Goal: Task Accomplishment & Management: Use online tool/utility

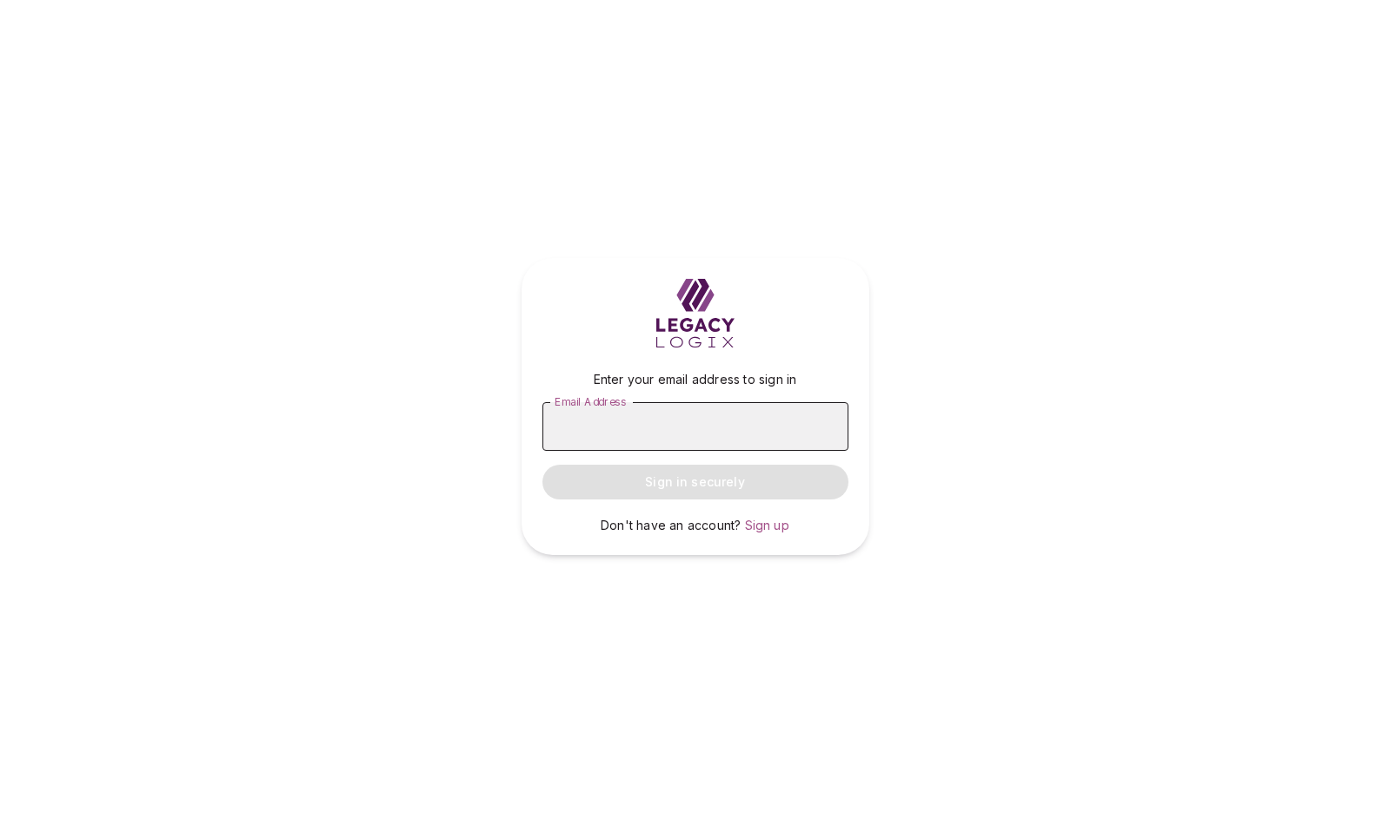
click at [701, 428] on input "Email Address" at bounding box center [695, 426] width 306 height 49
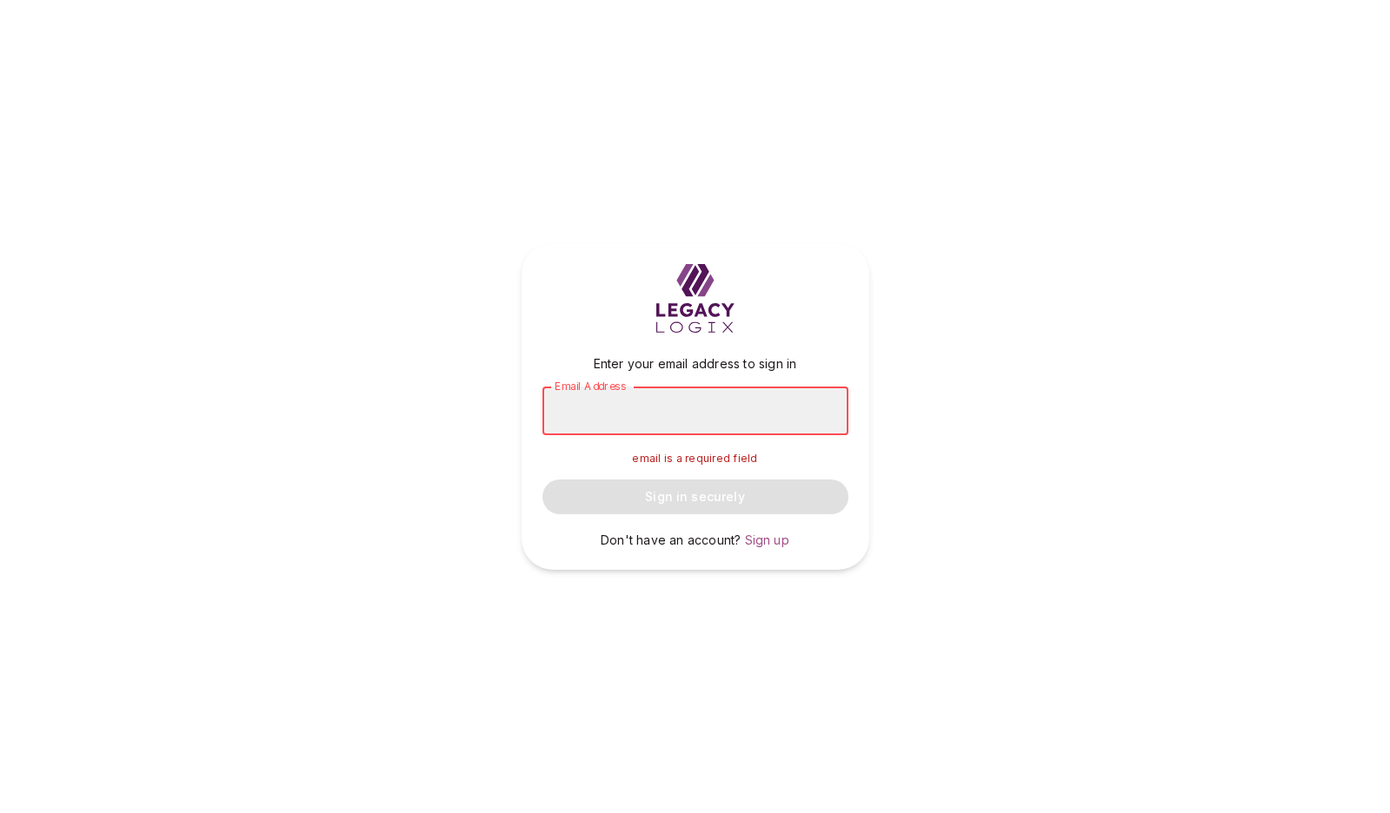
paste input "**********"
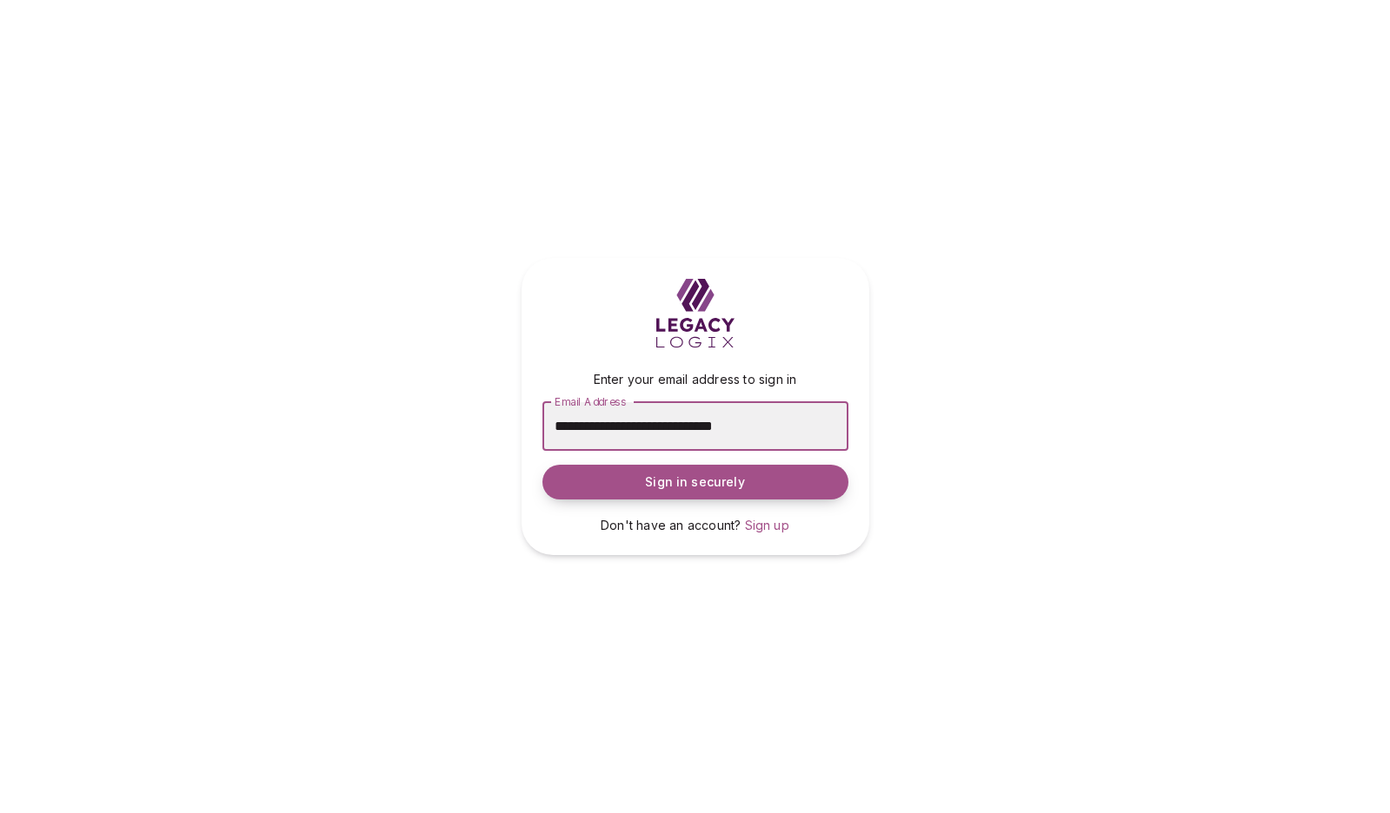
type input "**********"
click at [688, 482] on span "Sign in securely" at bounding box center [694, 482] width 99 height 17
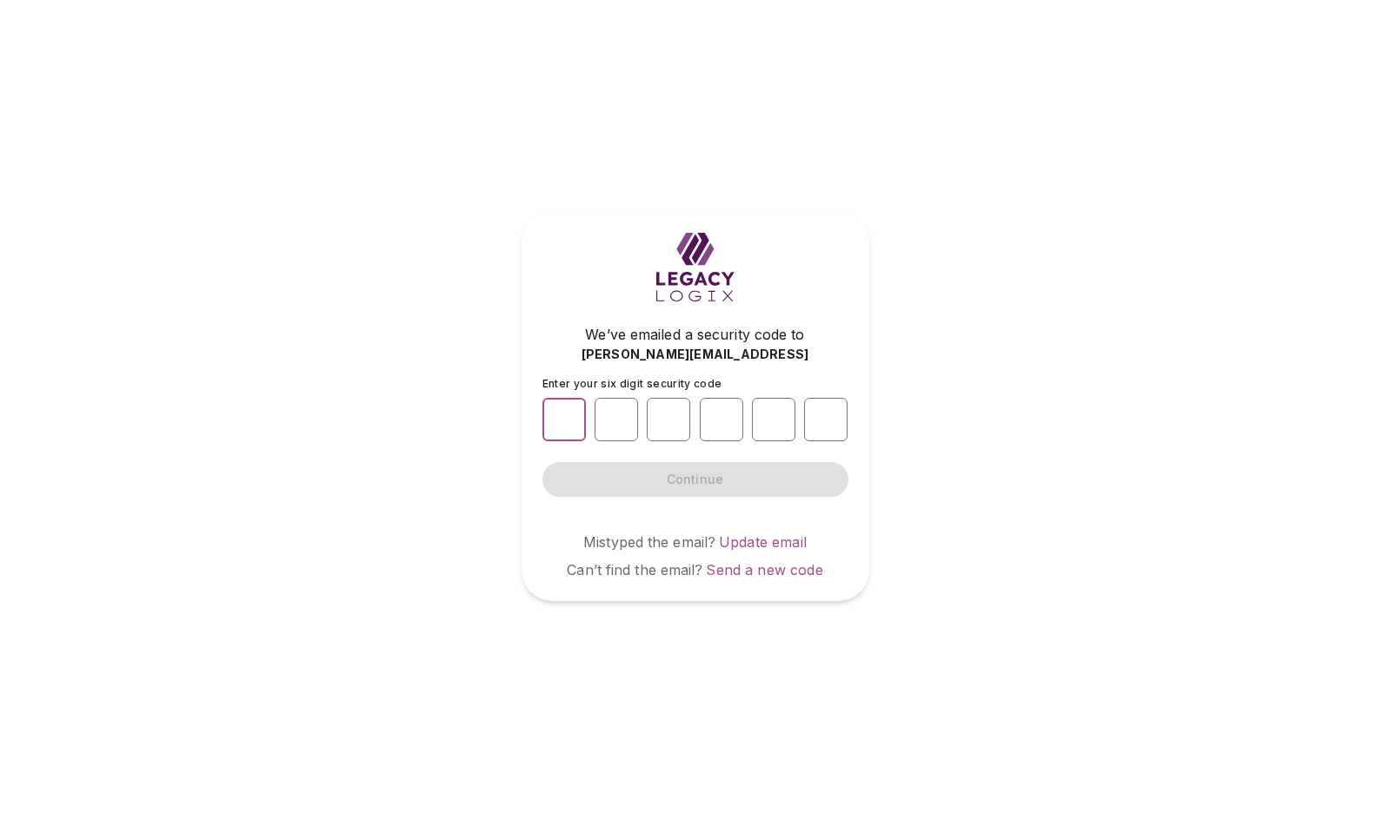
click at [568, 425] on input "number" at bounding box center [563, 419] width 43 height 43
type input "*"
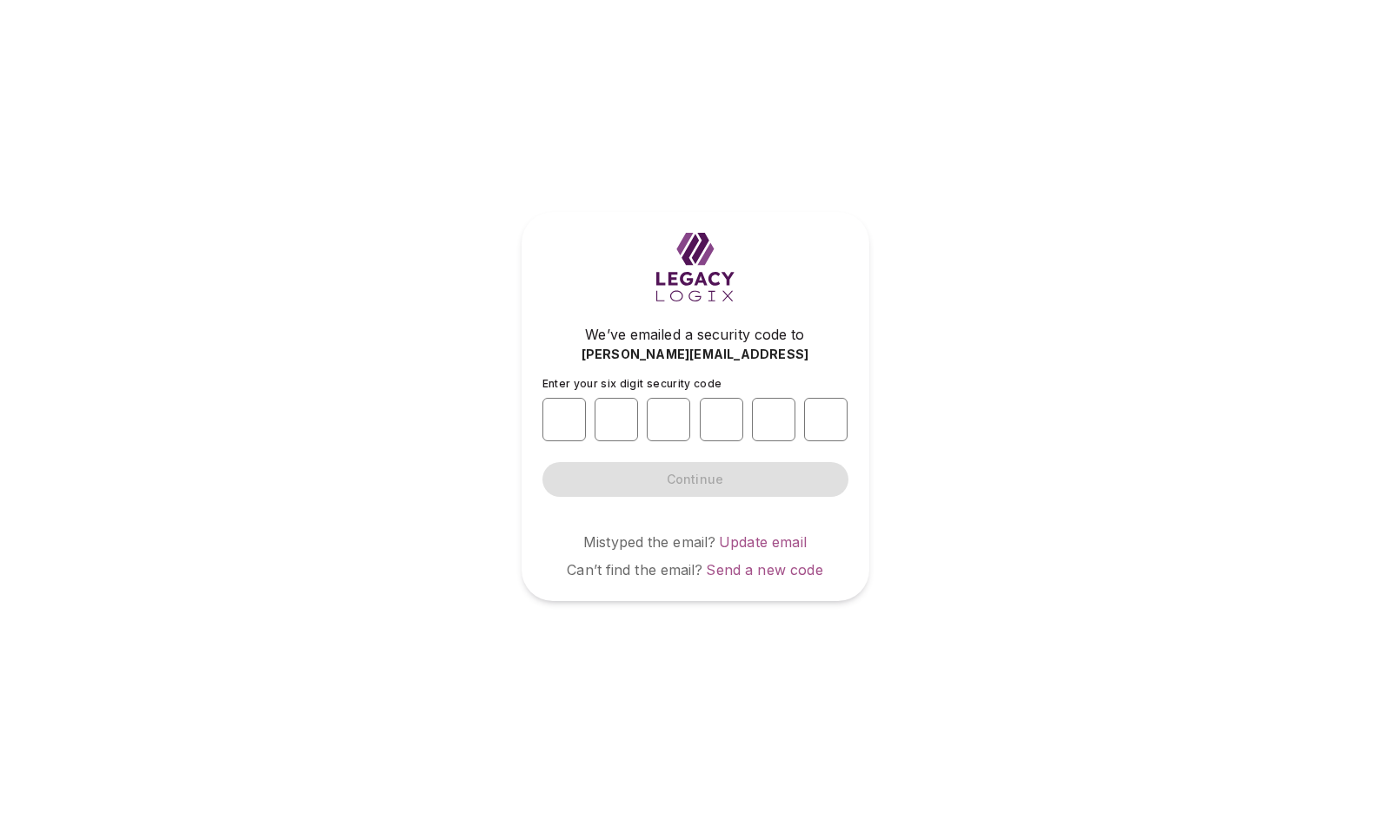
type input "*"
click at [720, 481] on form "Enter your six digit security code * * * * * * Continue" at bounding box center [695, 437] width 306 height 120
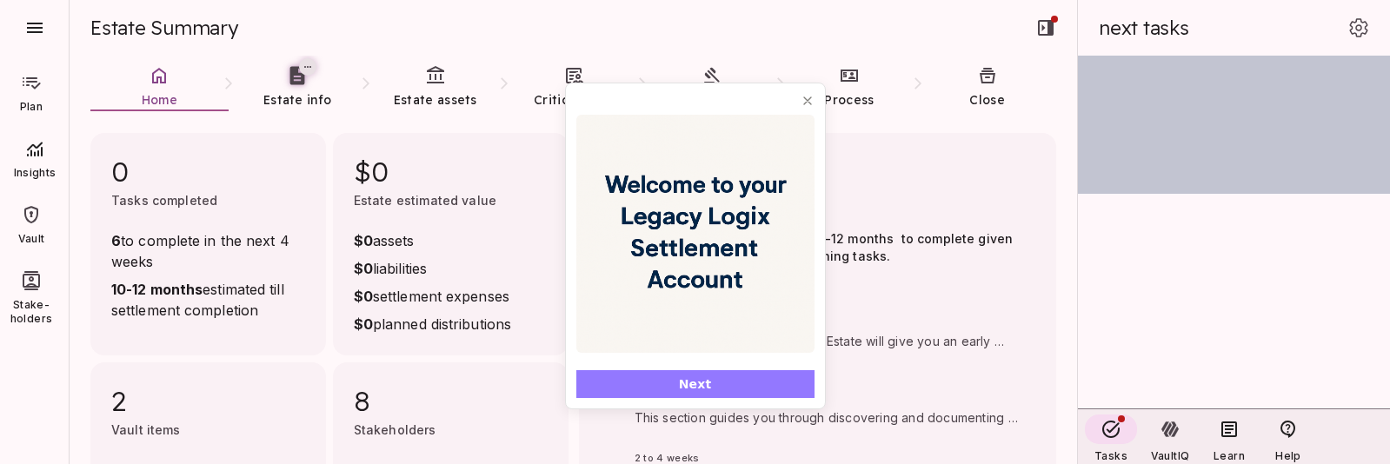
click at [675, 382] on button "Next" at bounding box center [695, 384] width 238 height 28
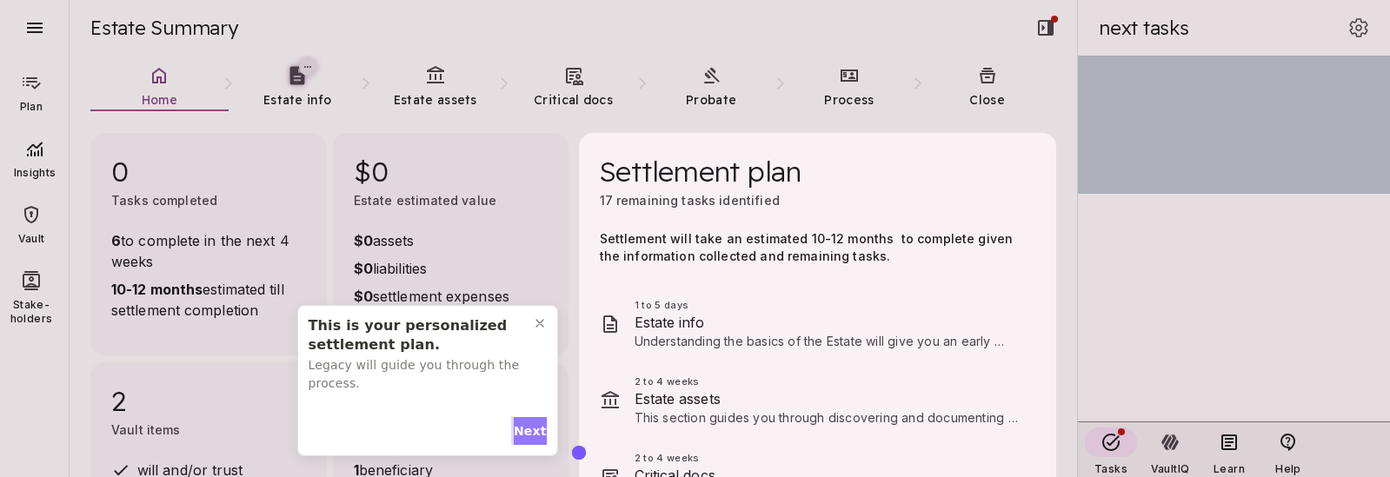
click at [529, 428] on span "Next" at bounding box center [530, 431] width 33 height 18
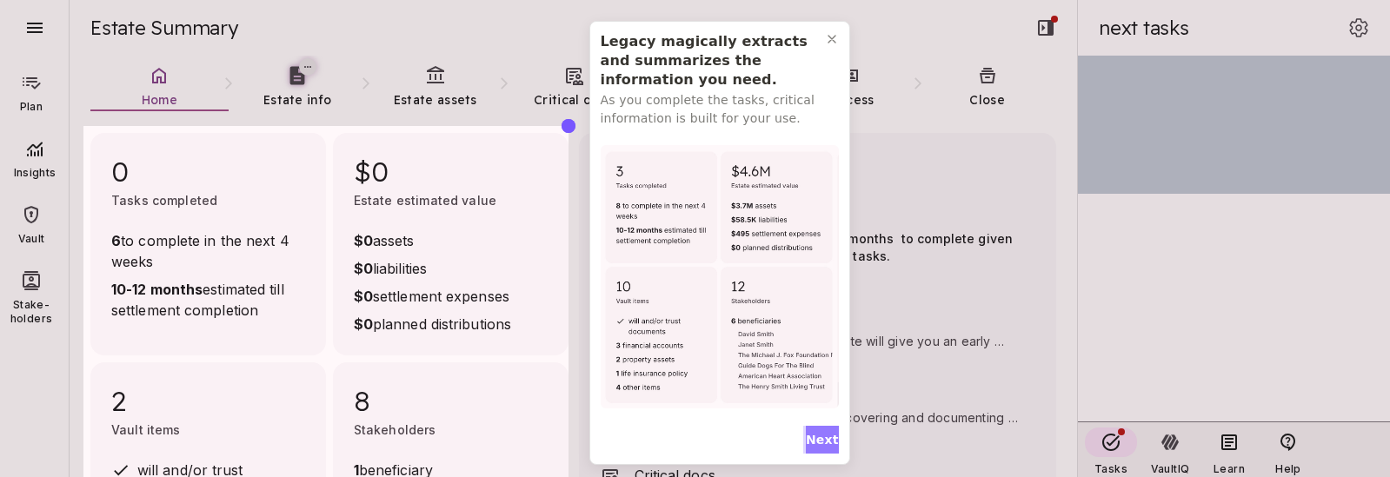
click at [812, 440] on span "Next" at bounding box center [822, 440] width 33 height 18
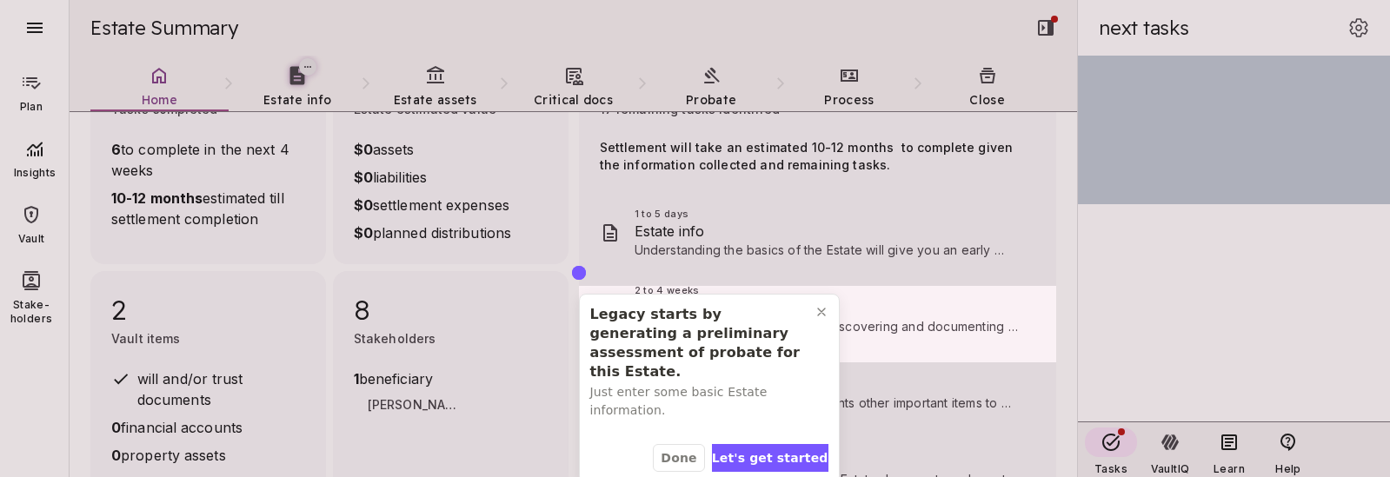
scroll to position [97, 0]
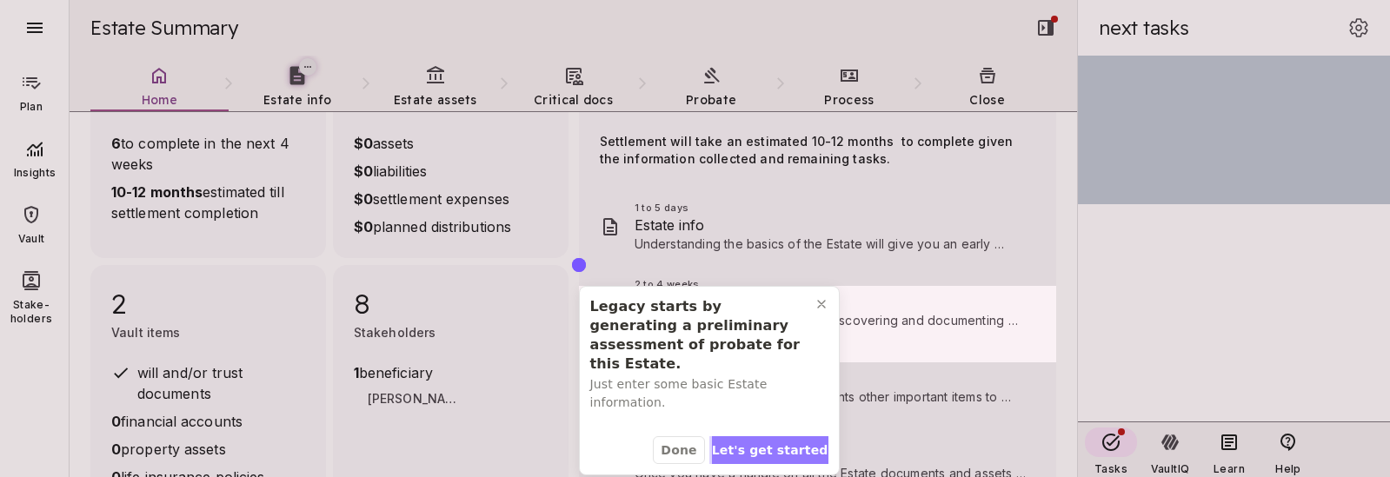
click at [767, 442] on span "Let's get started" at bounding box center [770, 451] width 116 height 18
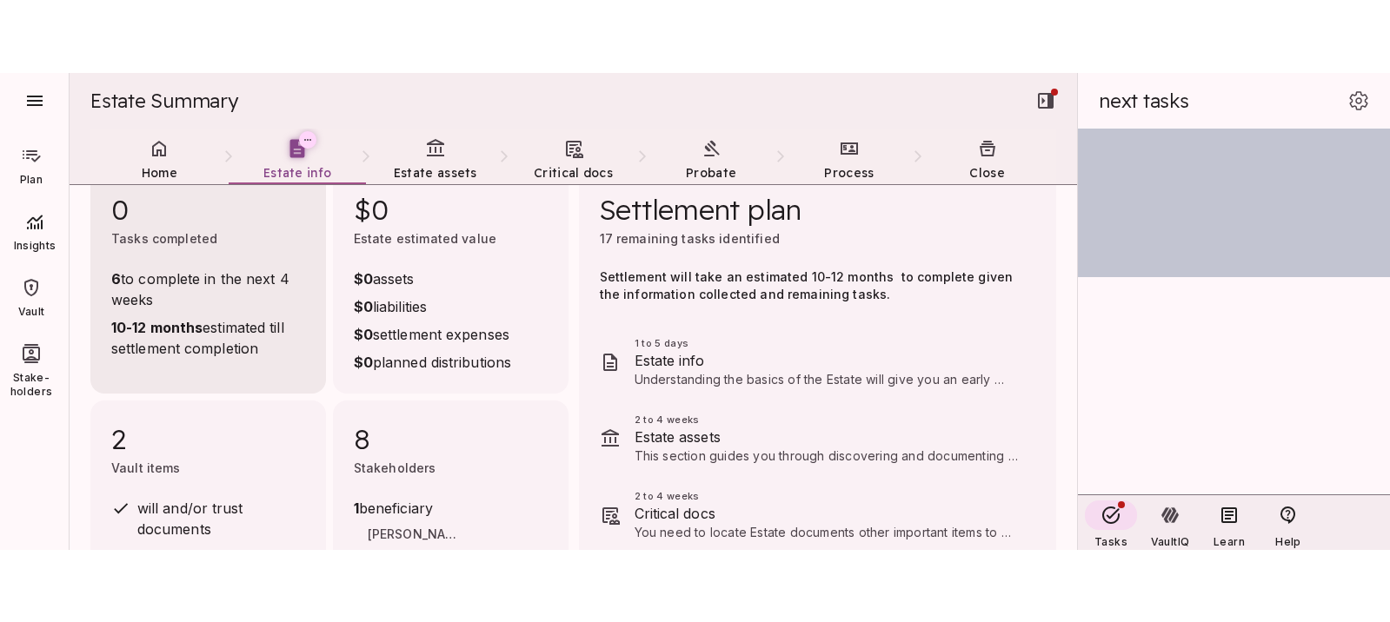
scroll to position [0, 0]
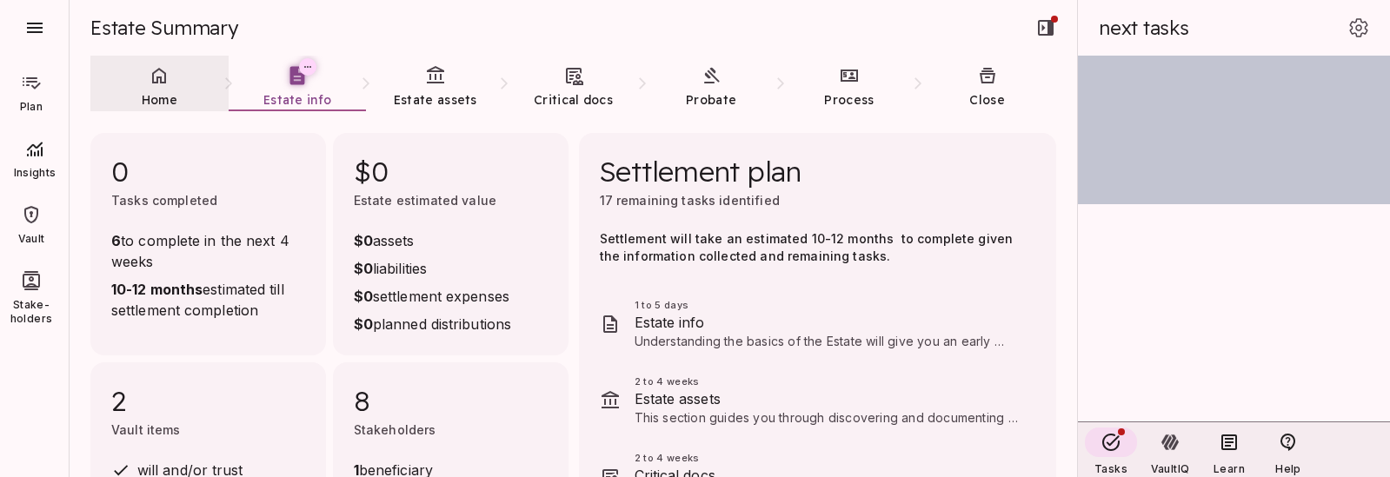
click at [165, 87] on link "Home" at bounding box center [159, 87] width 138 height 63
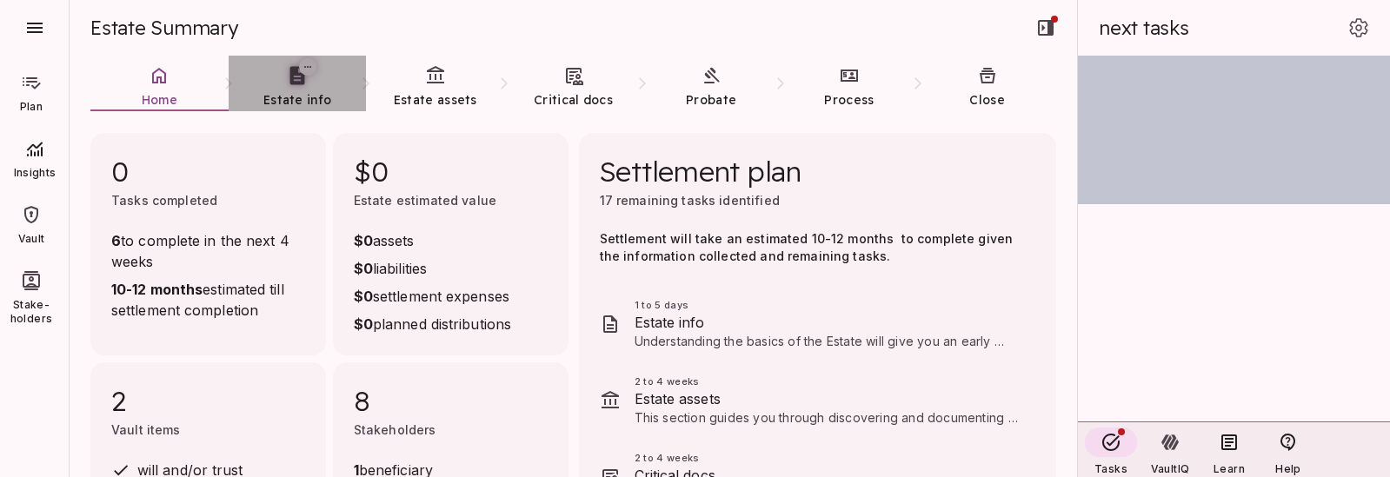
click at [287, 77] on icon at bounding box center [297, 75] width 22 height 22
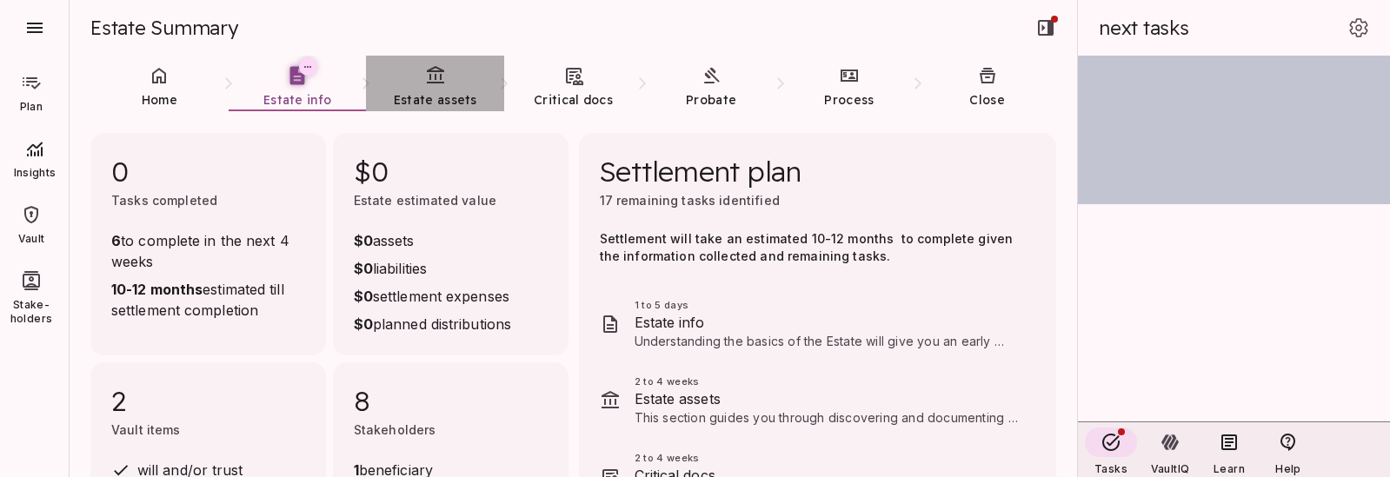
click at [451, 65] on link "Estate assets" at bounding box center [435, 87] width 138 height 63
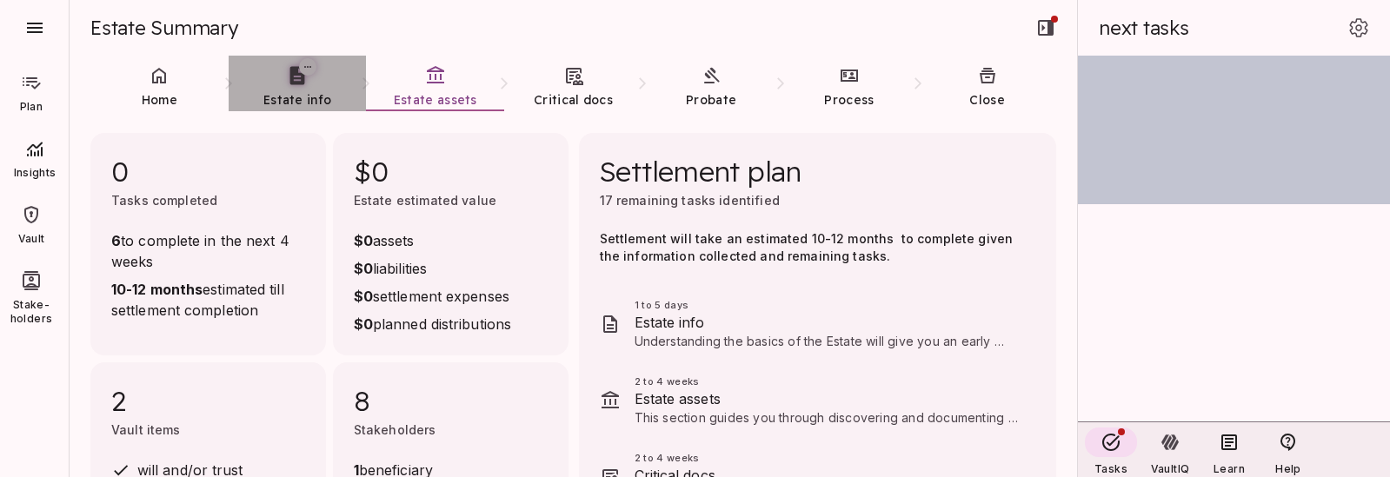
click at [319, 81] on link "Estate info" at bounding box center [298, 87] width 138 height 63
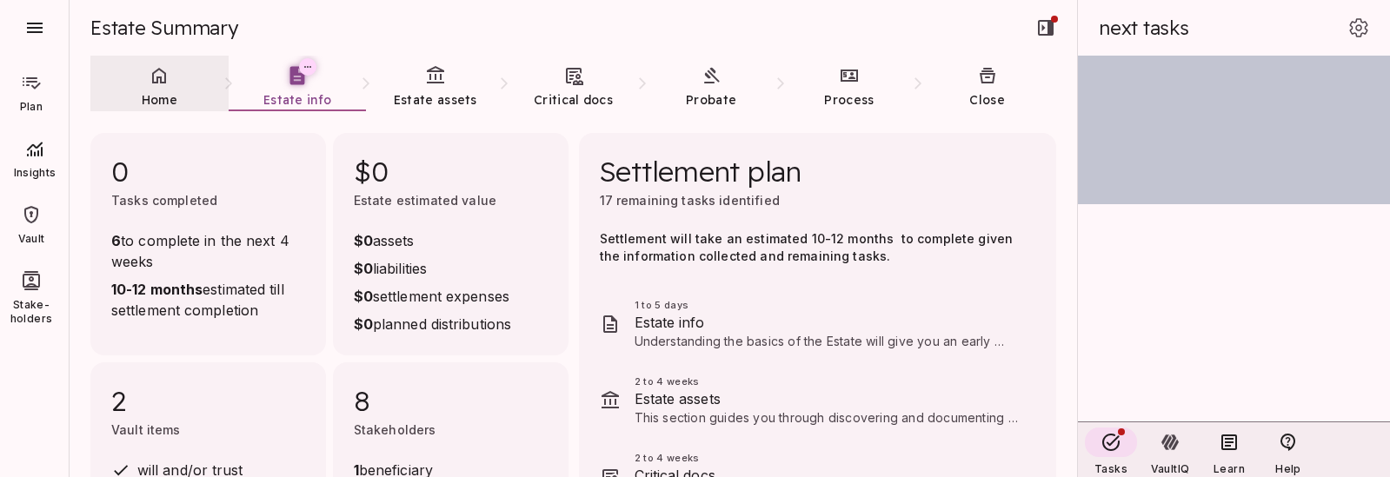
click at [166, 86] on link "Home" at bounding box center [159, 87] width 138 height 63
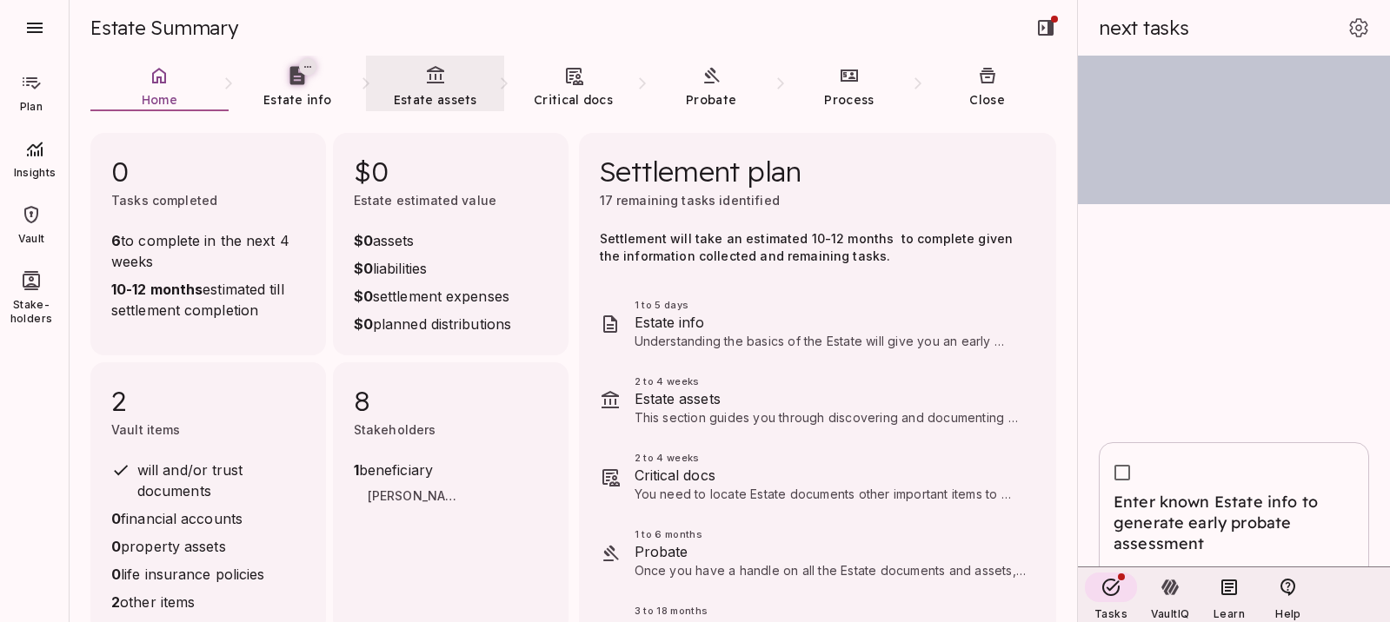
click at [422, 86] on link "Estate assets" at bounding box center [435, 87] width 138 height 63
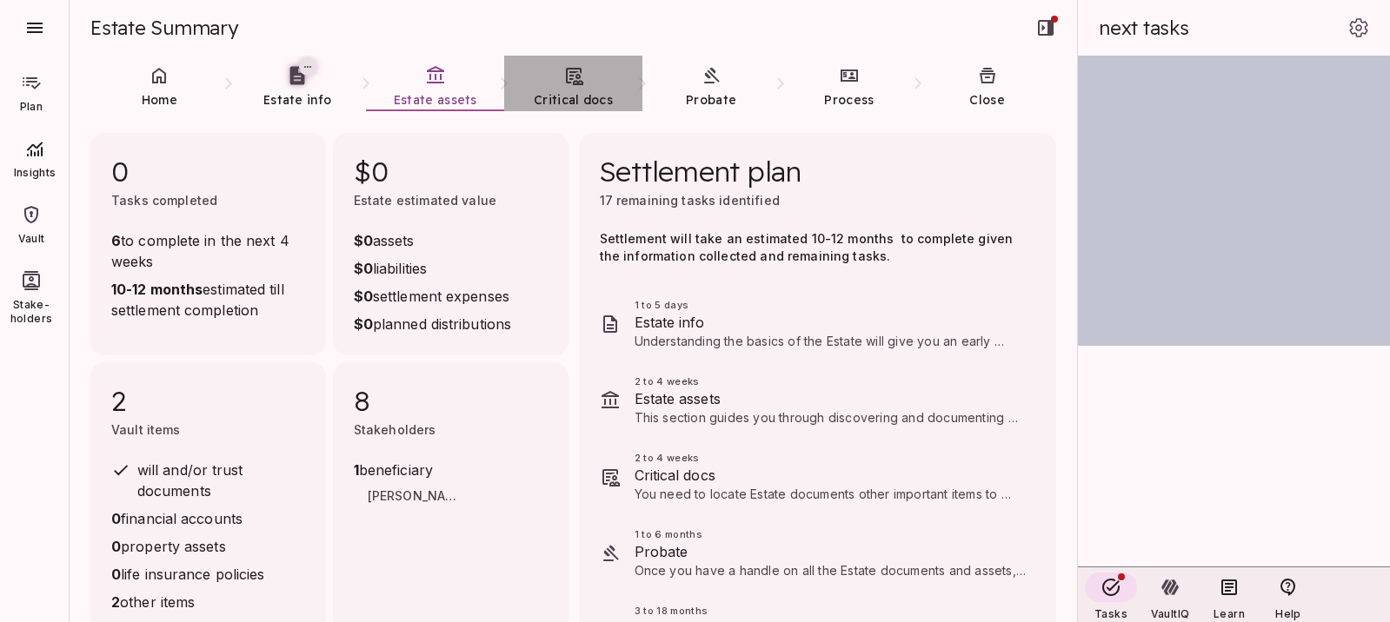
click at [577, 78] on icon at bounding box center [574, 76] width 17 height 17
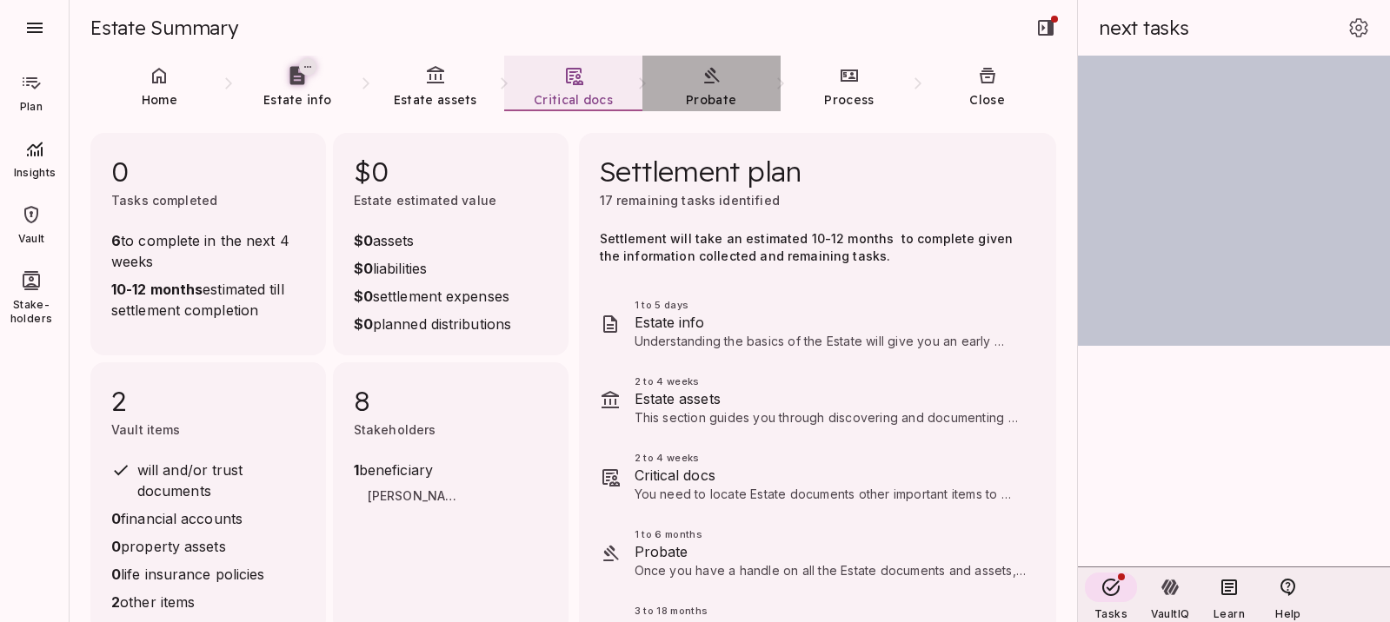
click at [709, 82] on icon at bounding box center [712, 76] width 16 height 16
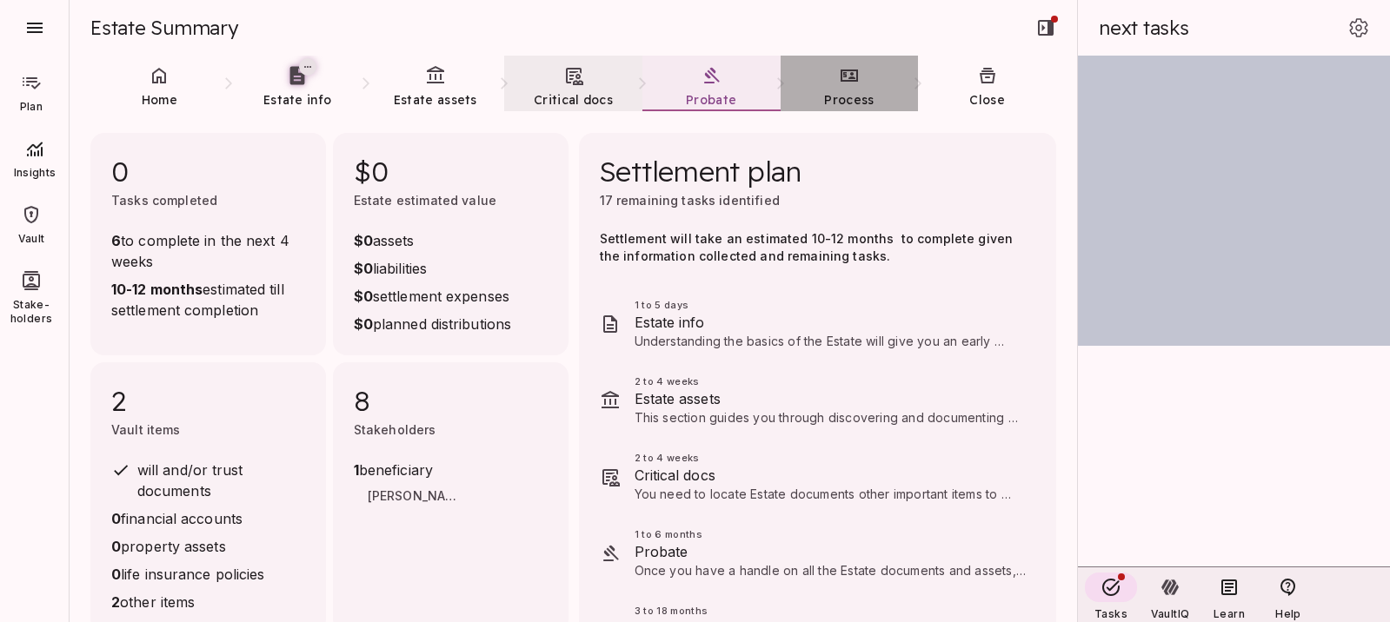
click at [843, 78] on icon at bounding box center [849, 75] width 21 height 21
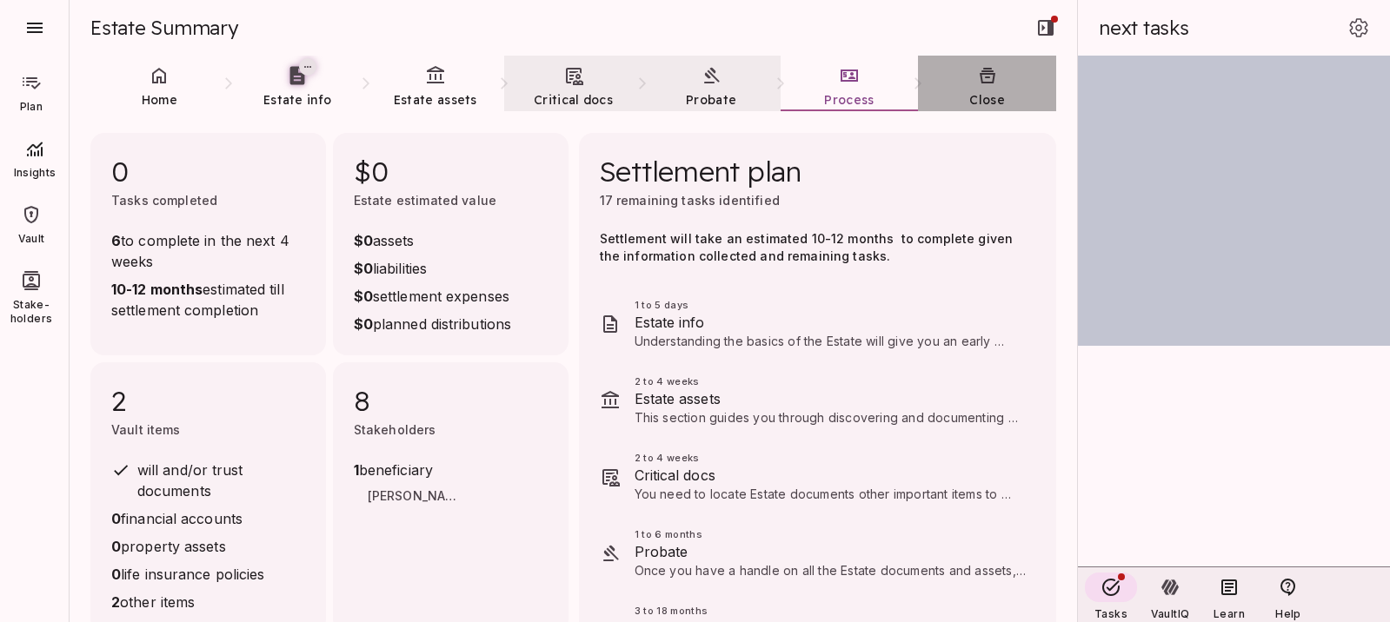
click at [981, 88] on link "Close" at bounding box center [987, 87] width 138 height 63
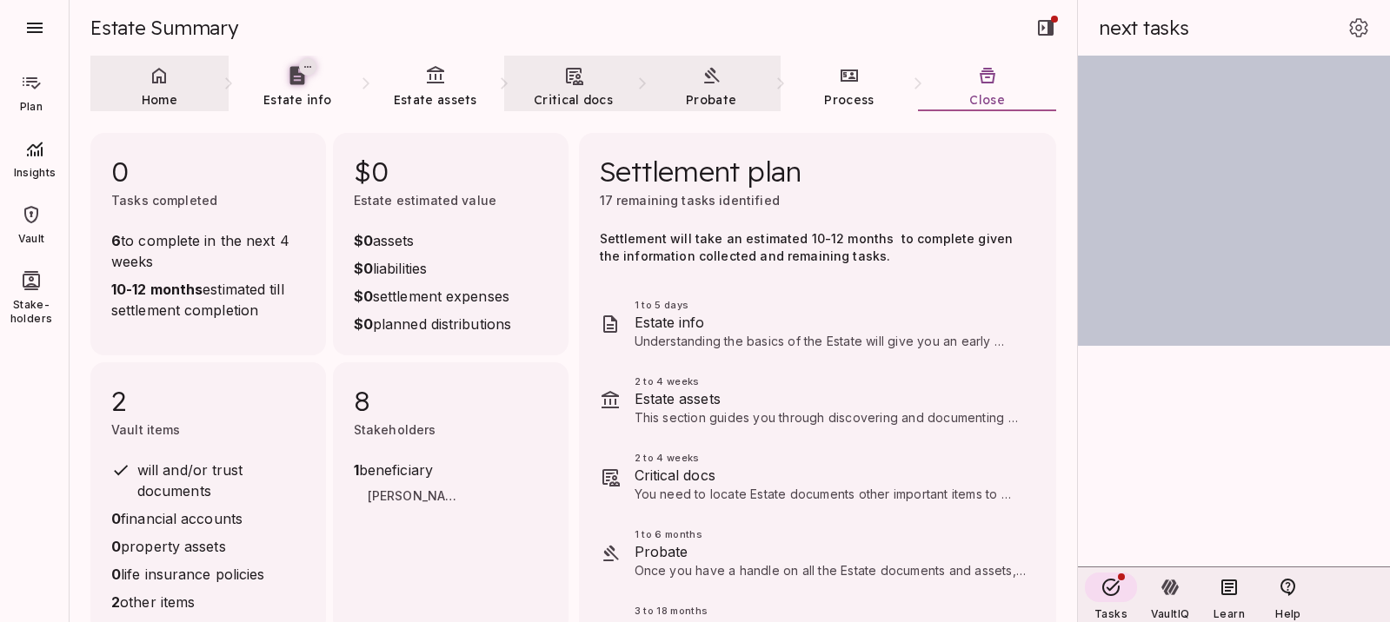
click at [143, 80] on link "Home" at bounding box center [159, 87] width 138 height 63
click at [31, 212] on icon at bounding box center [31, 214] width 14 height 17
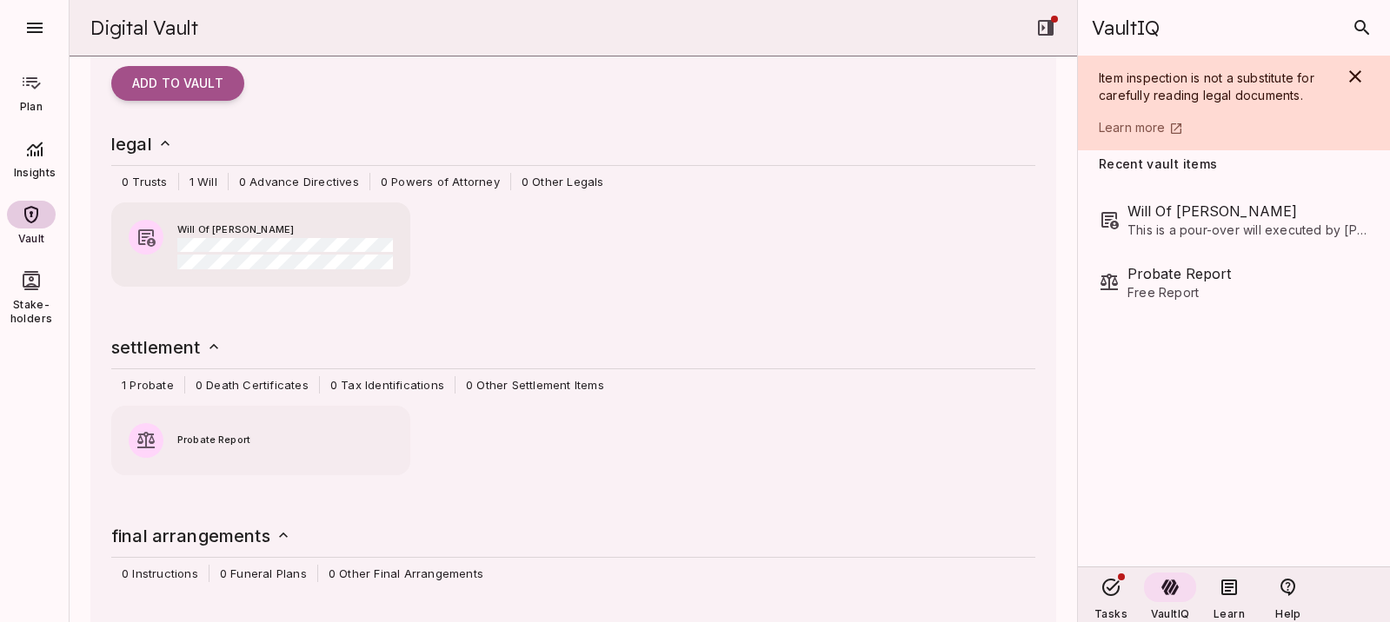
scroll to position [103, 0]
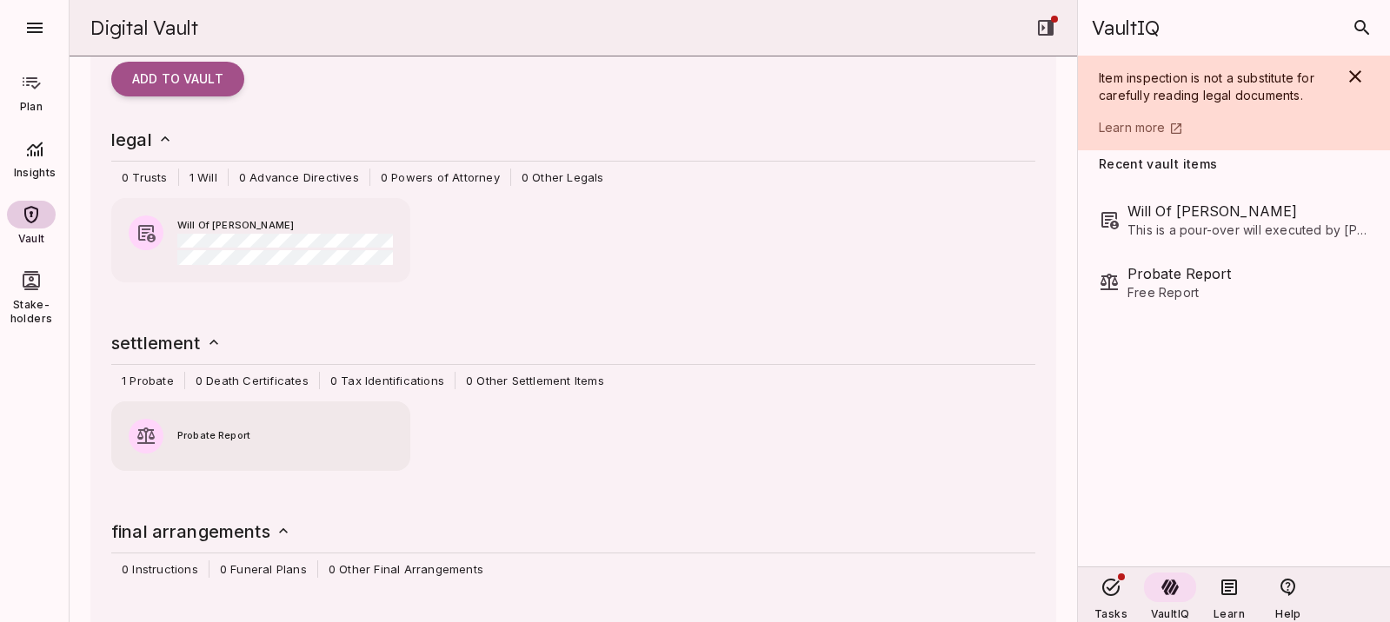
click at [215, 422] on div "Probate Report" at bounding box center [260, 428] width 299 height 52
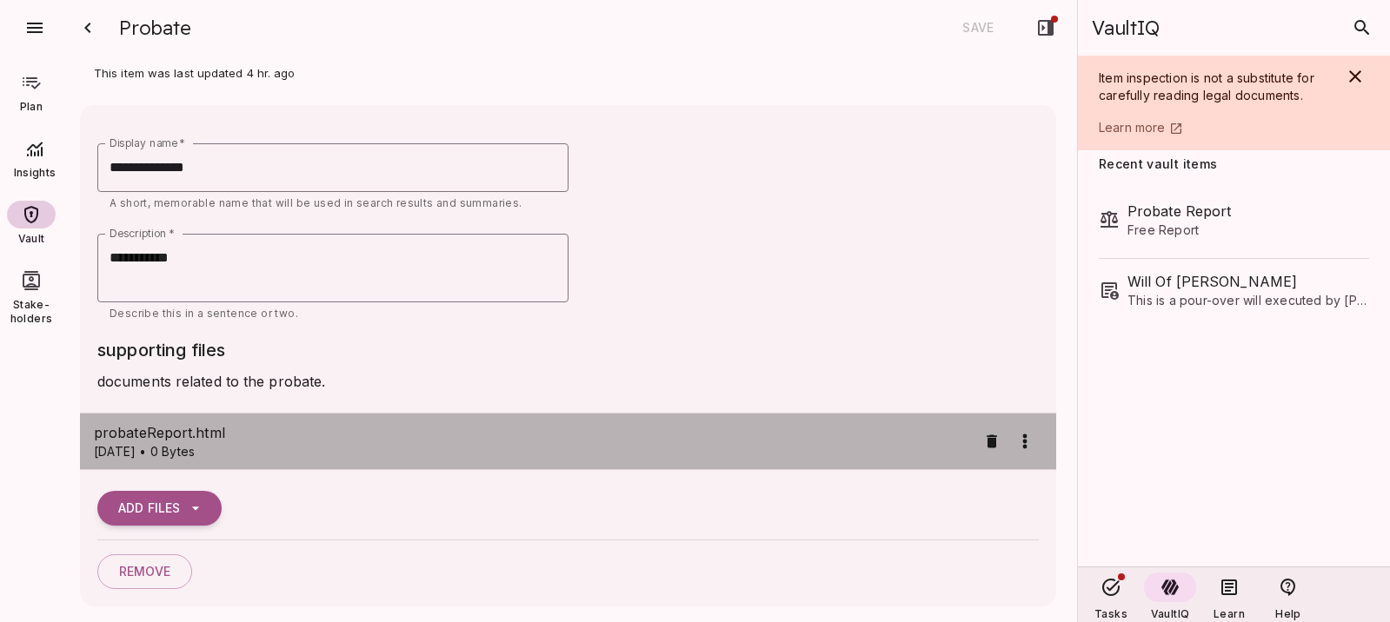
click at [183, 428] on span "probateReport.html" at bounding box center [535, 432] width 882 height 21
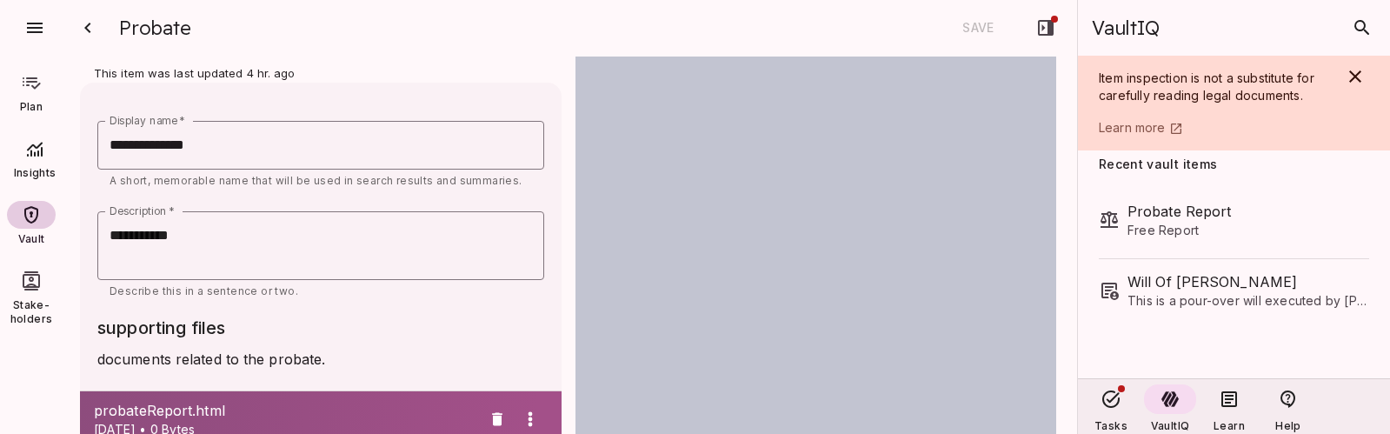
scroll to position [0, 0]
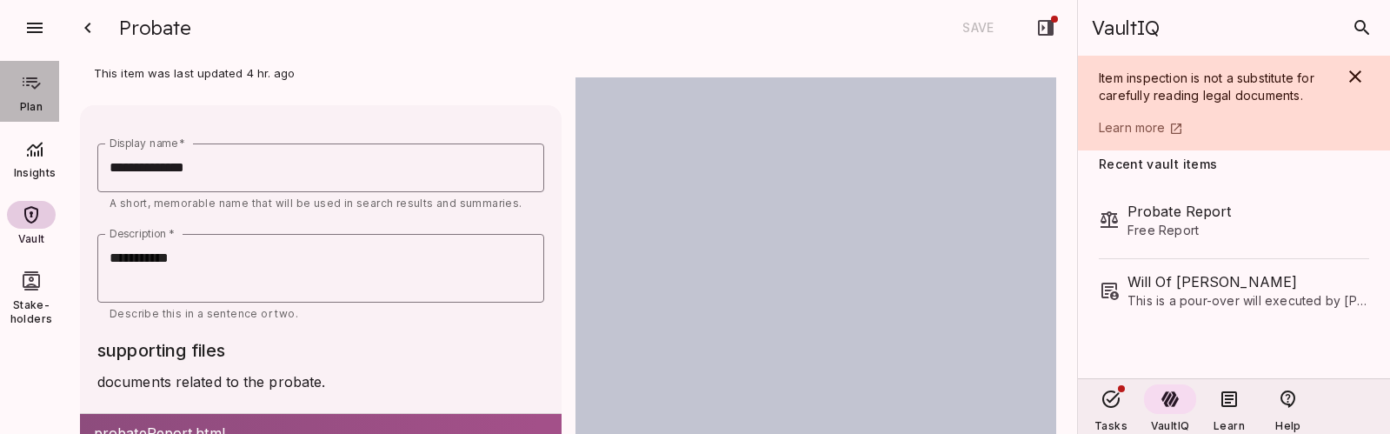
click at [35, 97] on link "Plan" at bounding box center [31, 91] width 63 height 61
type input "*"
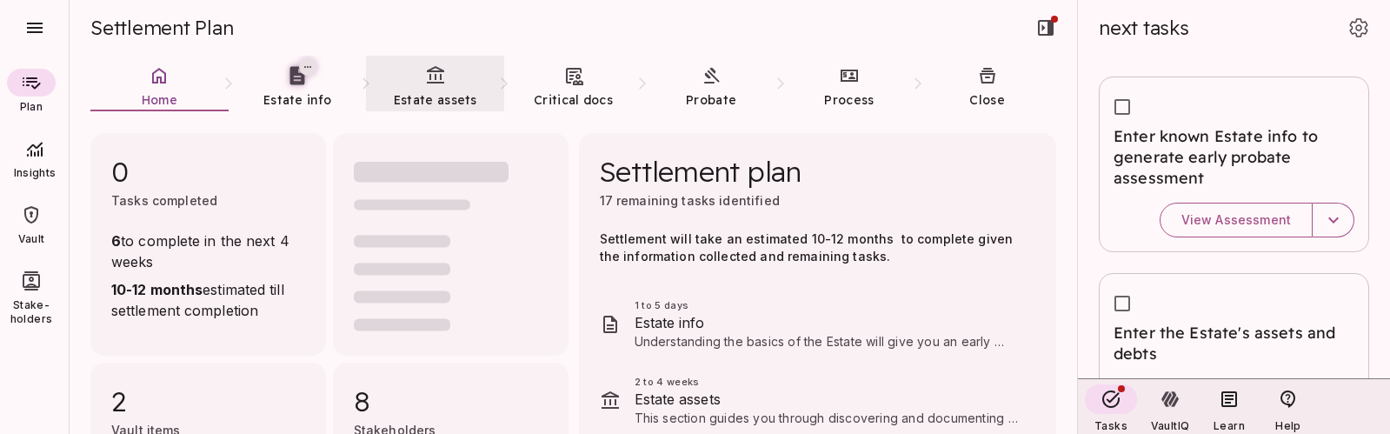
click at [435, 88] on link "Estate assets" at bounding box center [435, 87] width 138 height 63
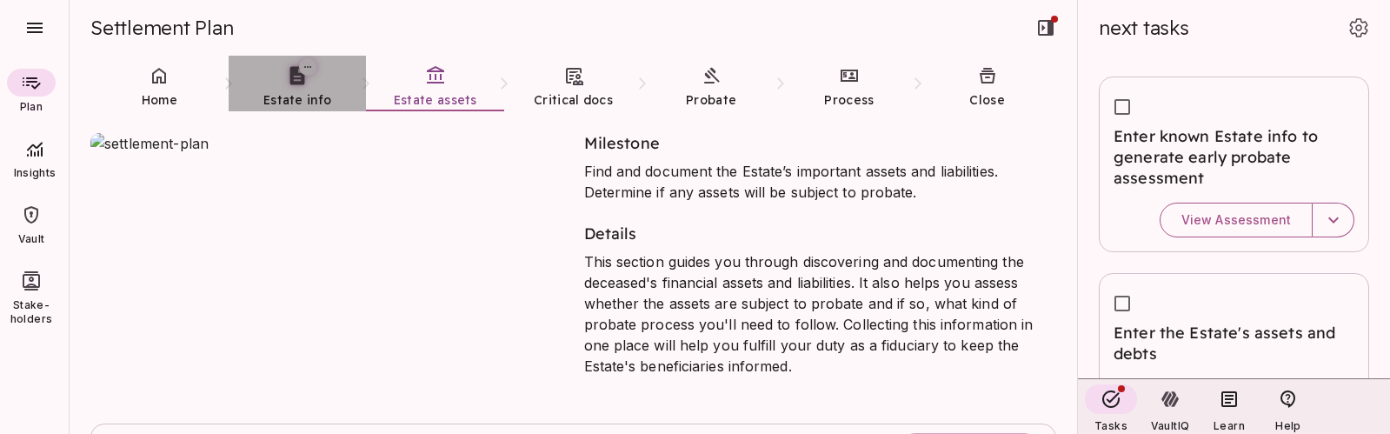
click at [298, 90] on link "Estate info" at bounding box center [298, 87] width 138 height 63
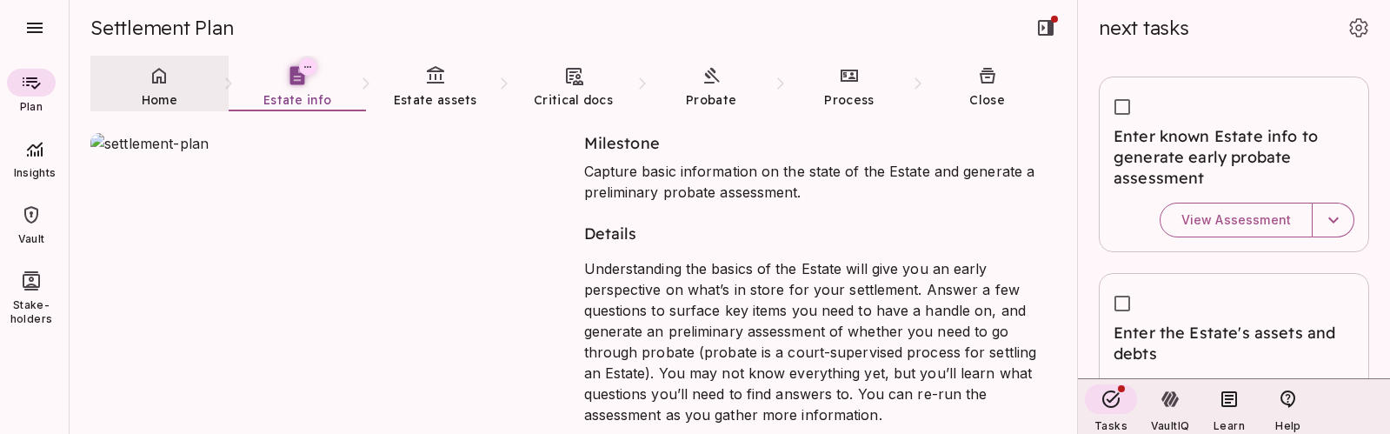
click at [165, 91] on span "Home" at bounding box center [160, 99] width 36 height 17
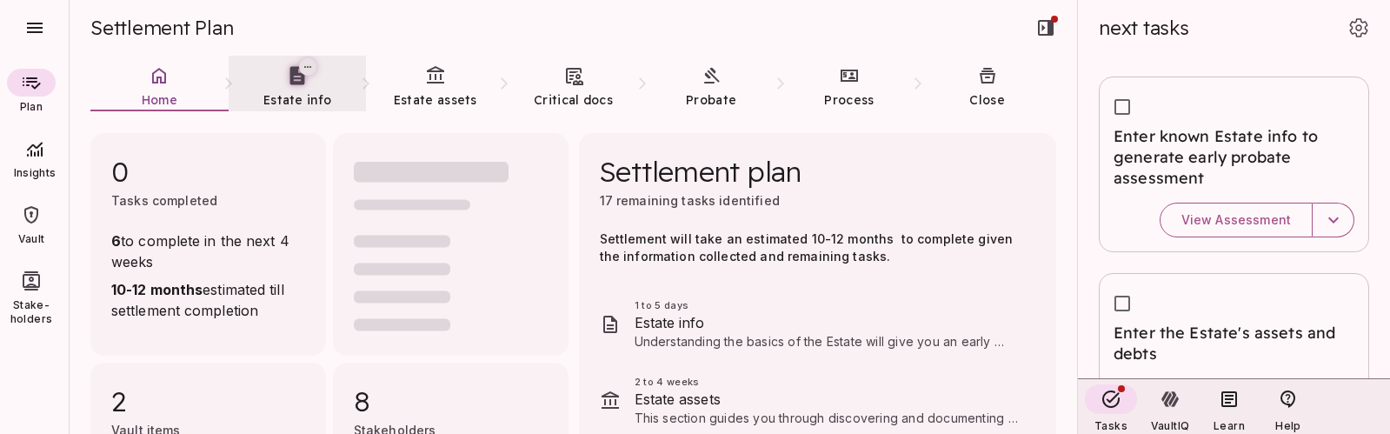
click at [301, 91] on span "Estate info" at bounding box center [297, 99] width 68 height 17
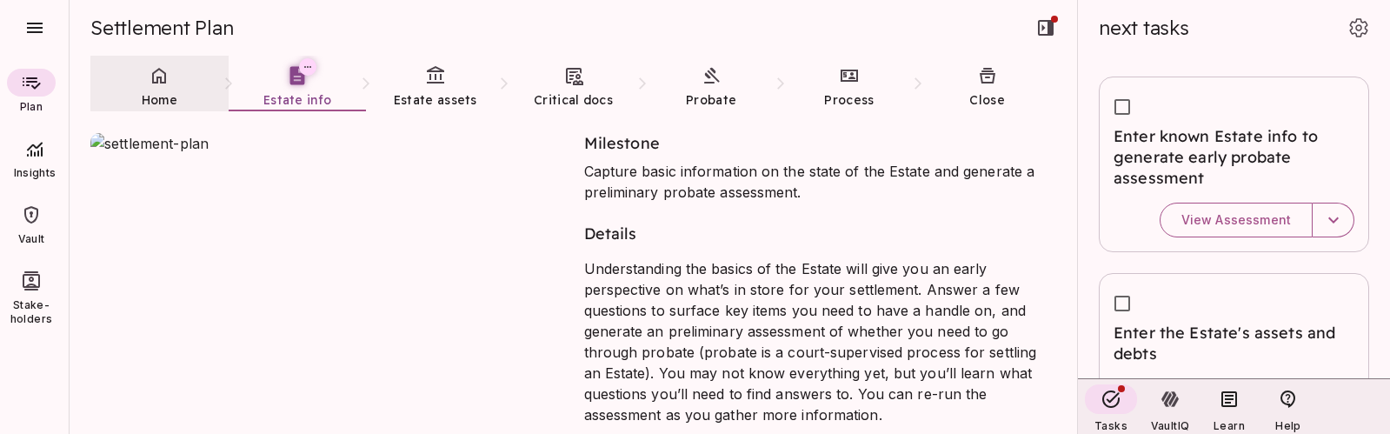
click at [174, 89] on link "Home" at bounding box center [159, 87] width 138 height 63
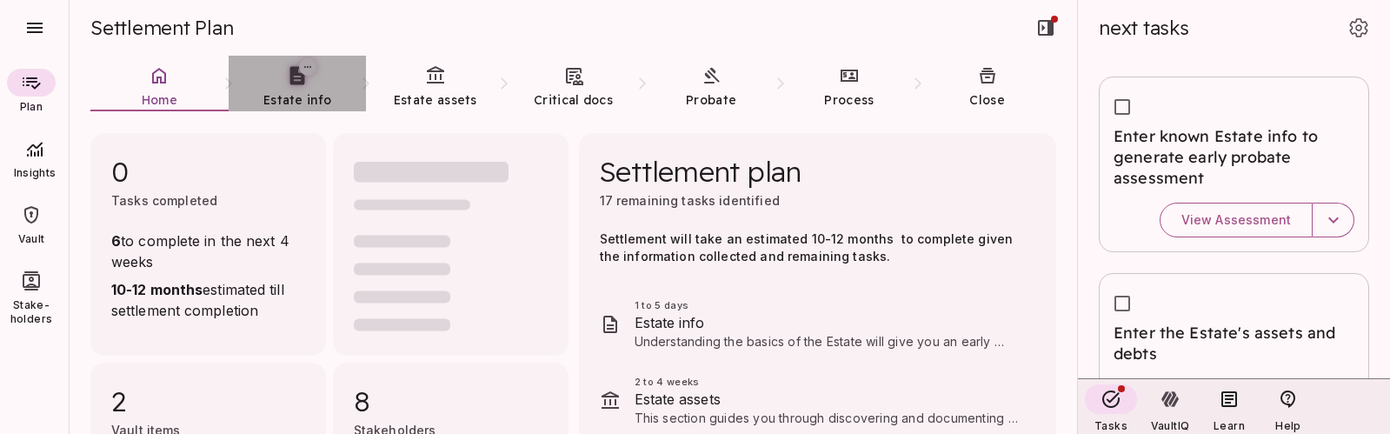
click at [287, 88] on link "Estate info" at bounding box center [298, 87] width 138 height 63
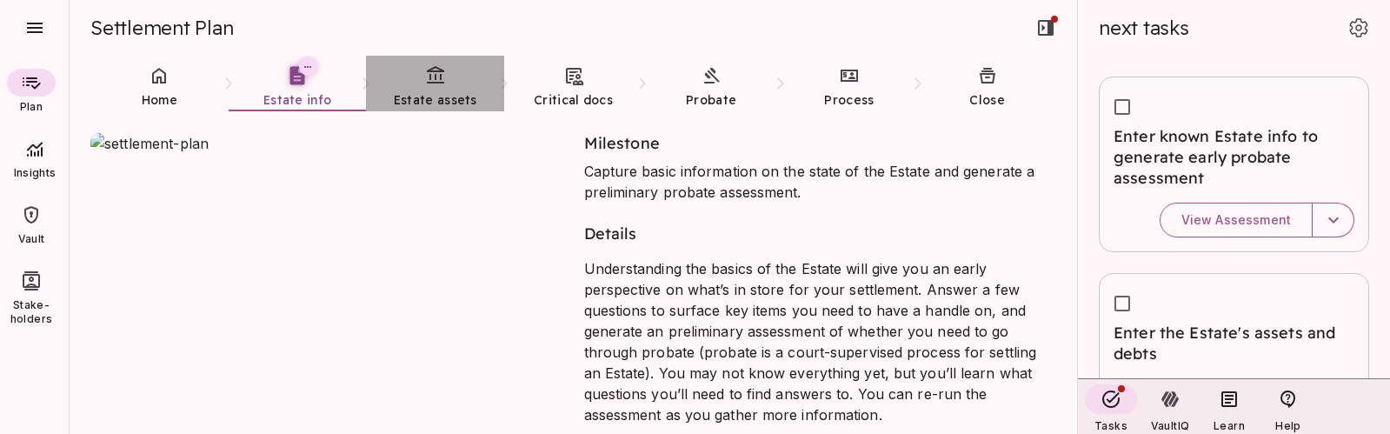
click at [466, 84] on link "Estate assets" at bounding box center [435, 87] width 138 height 63
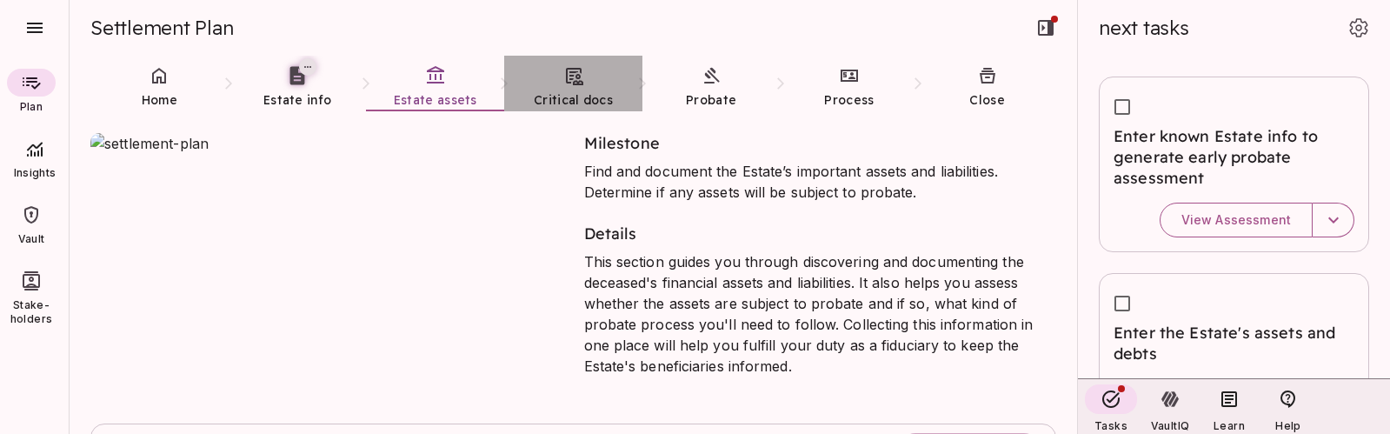
click at [575, 76] on icon at bounding box center [574, 76] width 17 height 17
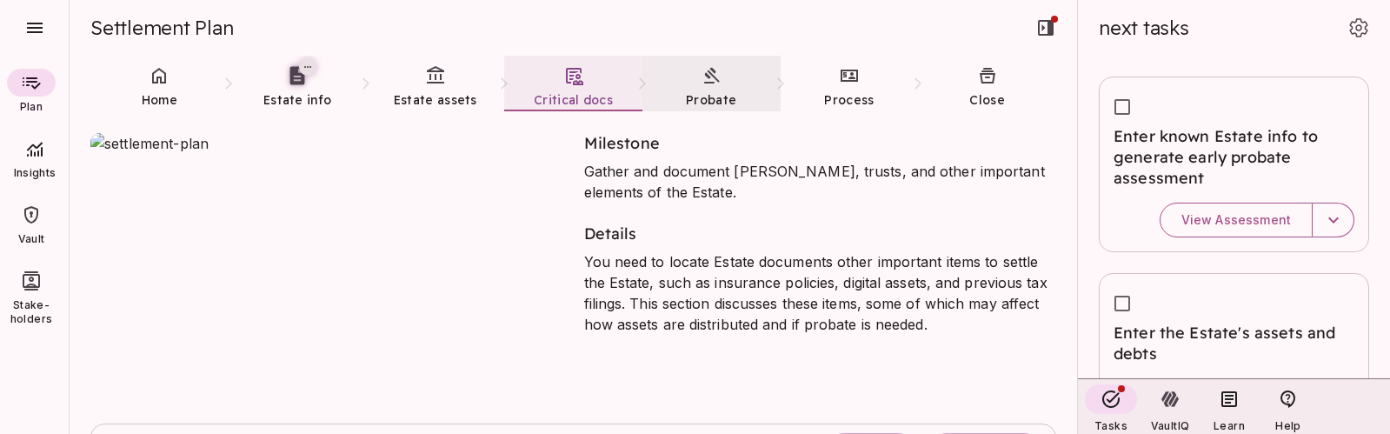
click at [694, 80] on link "Probate" at bounding box center [711, 87] width 138 height 63
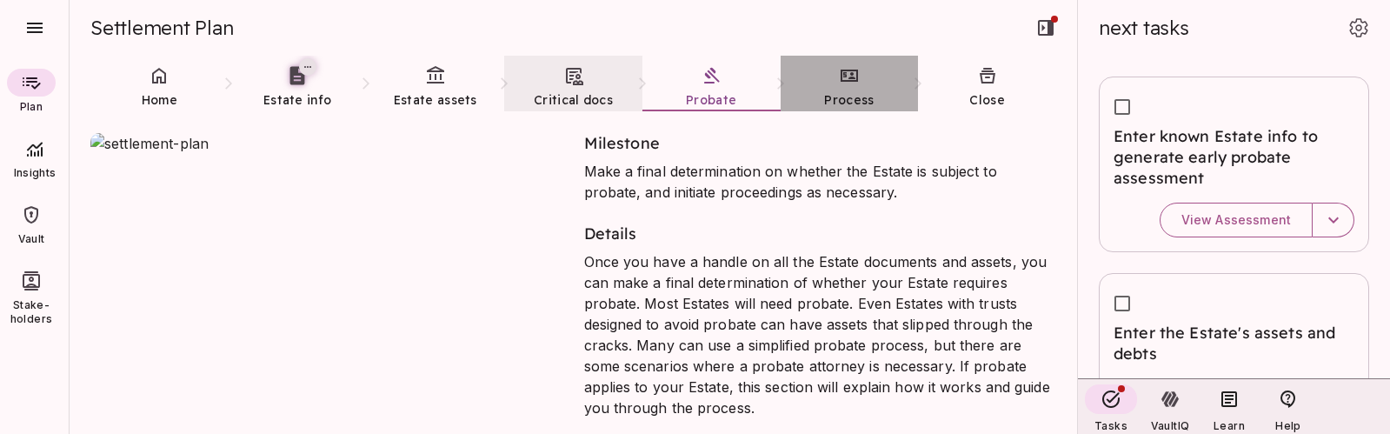
click at [840, 82] on icon at bounding box center [849, 75] width 21 height 21
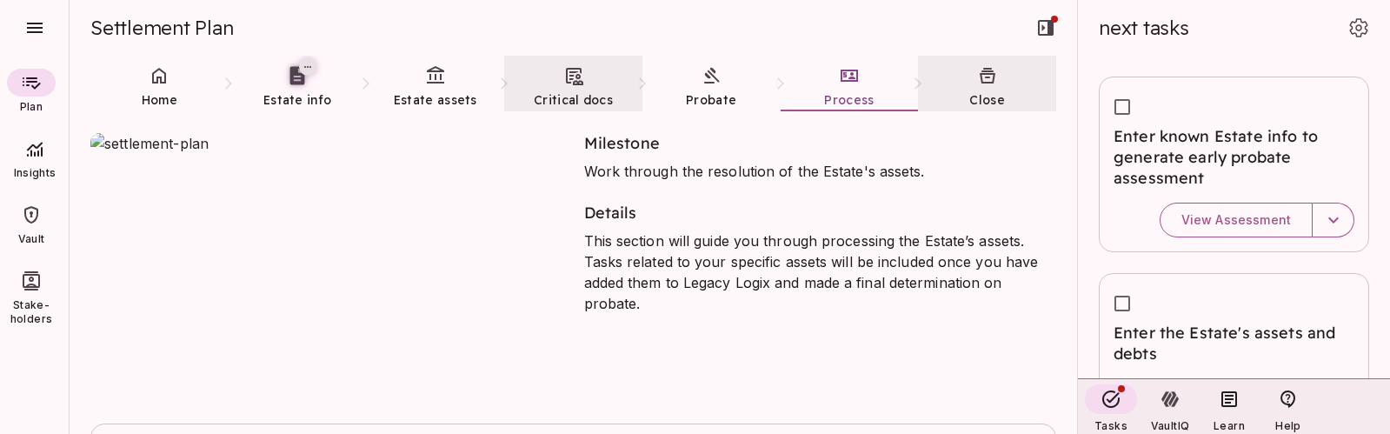
click at [993, 83] on icon at bounding box center [987, 75] width 21 height 21
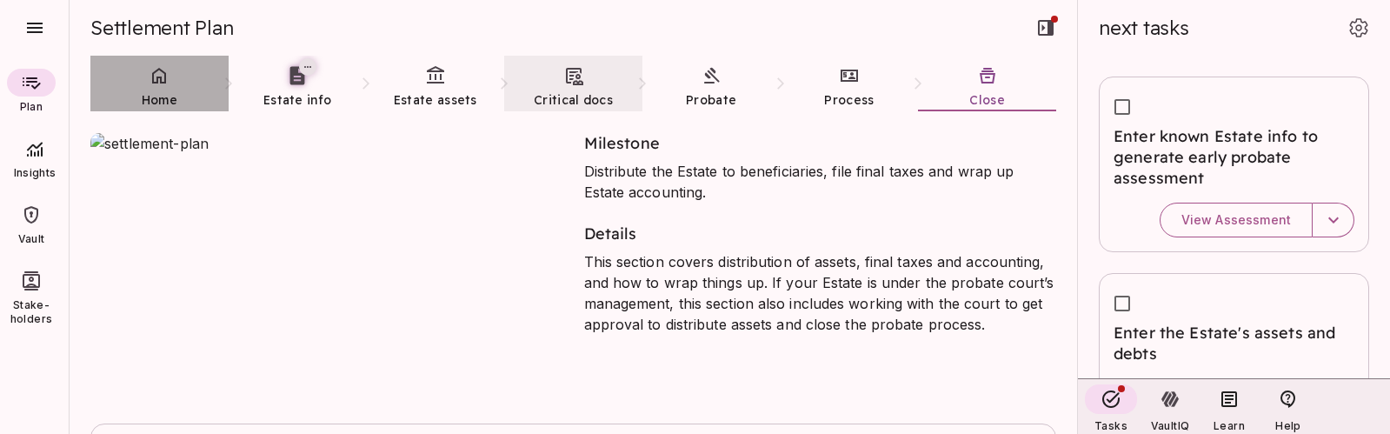
click at [173, 89] on link "Home" at bounding box center [159, 87] width 138 height 63
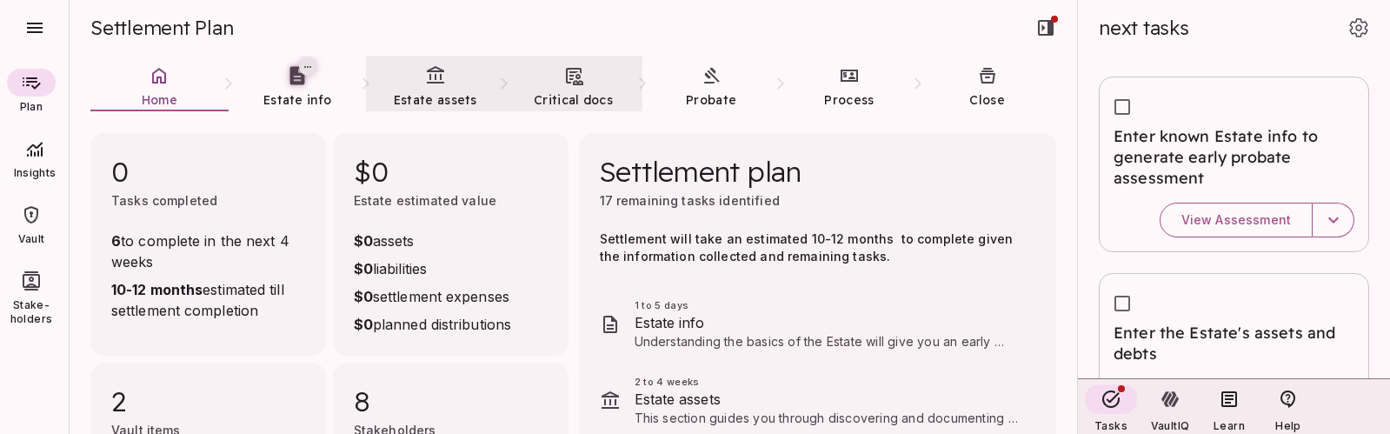
click at [441, 90] on link "Estate assets" at bounding box center [435, 87] width 138 height 63
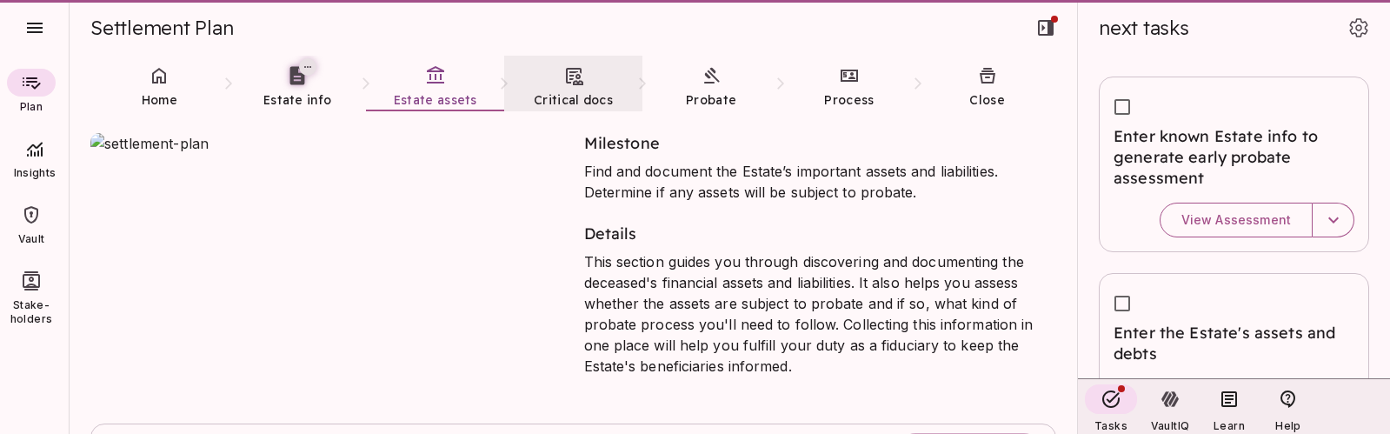
click at [565, 76] on icon at bounding box center [573, 75] width 21 height 21
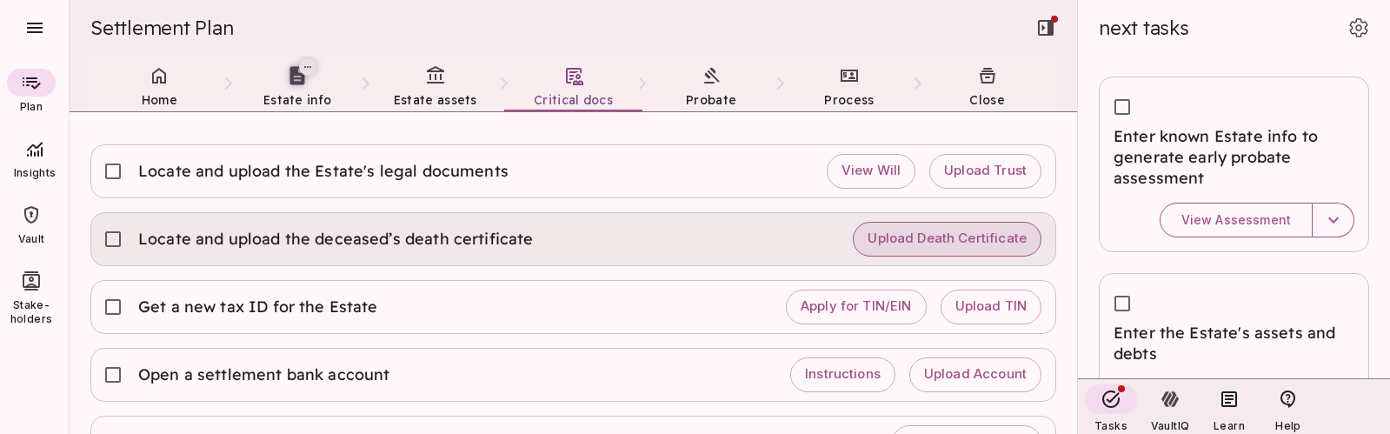
scroll to position [276, 0]
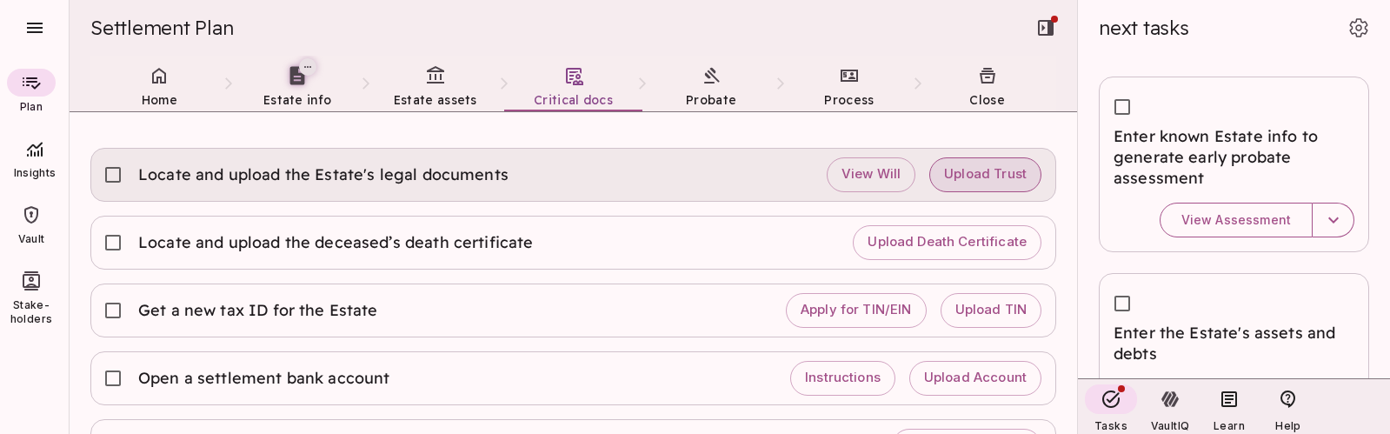
click at [982, 177] on span "Upload Trust" at bounding box center [985, 174] width 83 height 17
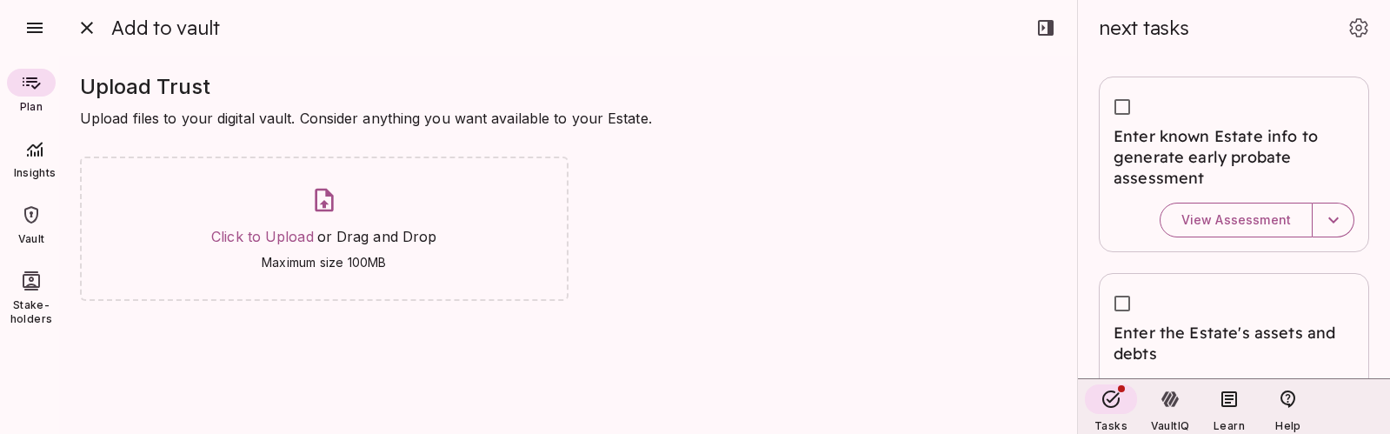
click at [17, 220] on div at bounding box center [8, 217] width 17 height 434
click at [37, 217] on icon at bounding box center [31, 214] width 14 height 17
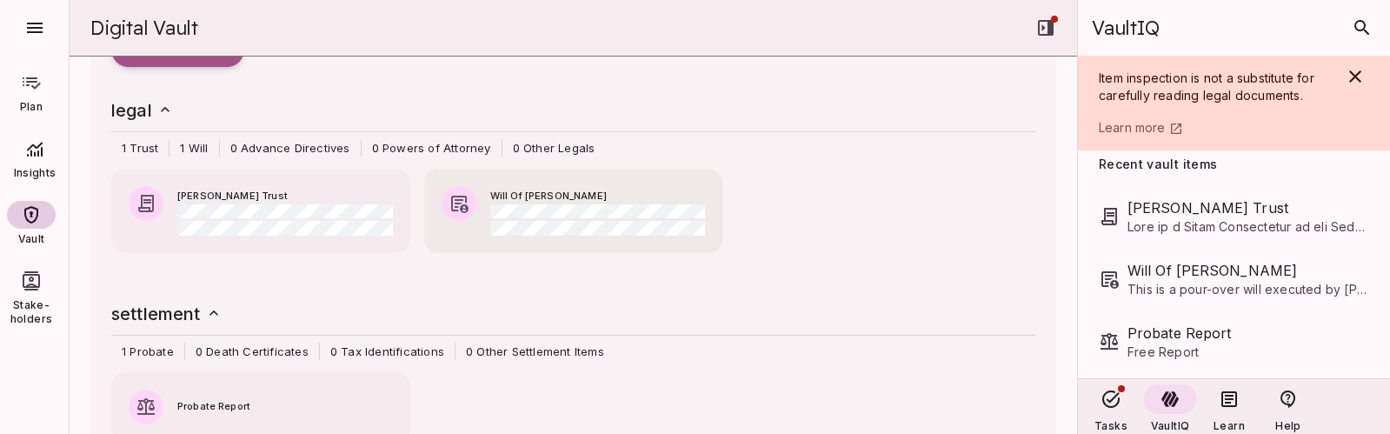
scroll to position [135, 0]
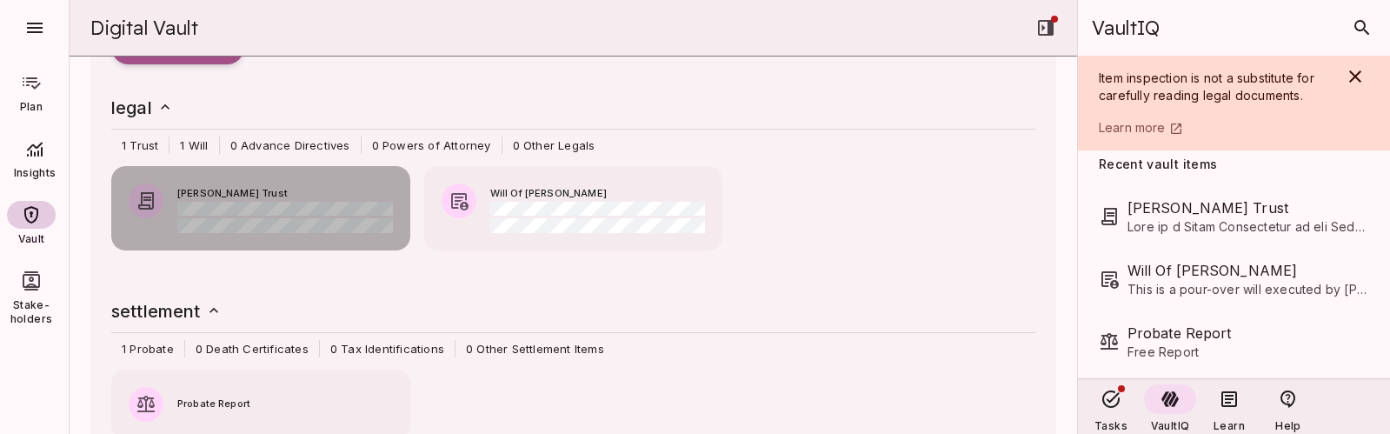
click at [291, 191] on span "[PERSON_NAME] Trust" at bounding box center [285, 194] width 216 height 16
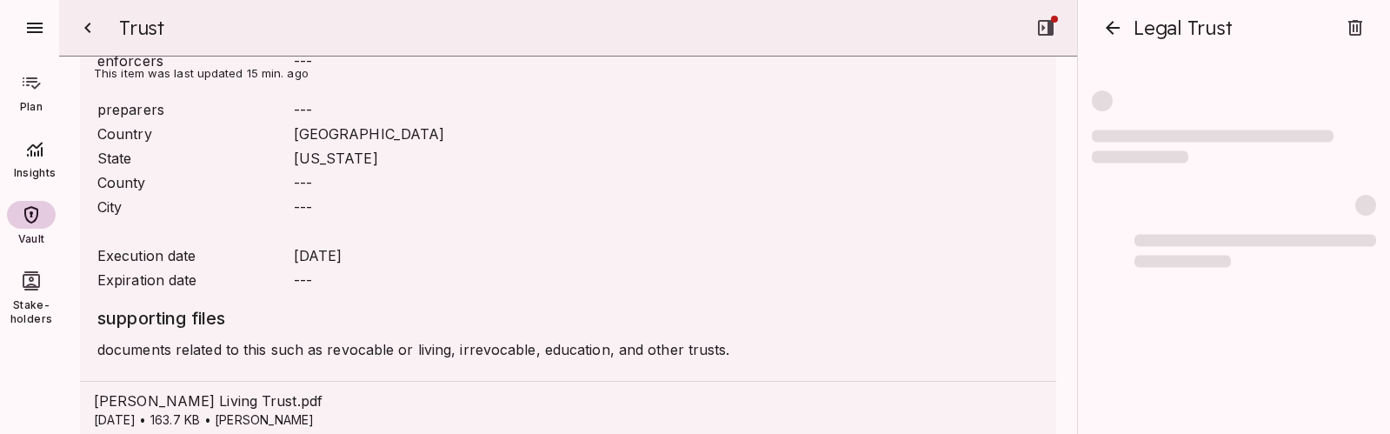
scroll to position [1288, 0]
